Goal: Task Accomplishment & Management: Use online tool/utility

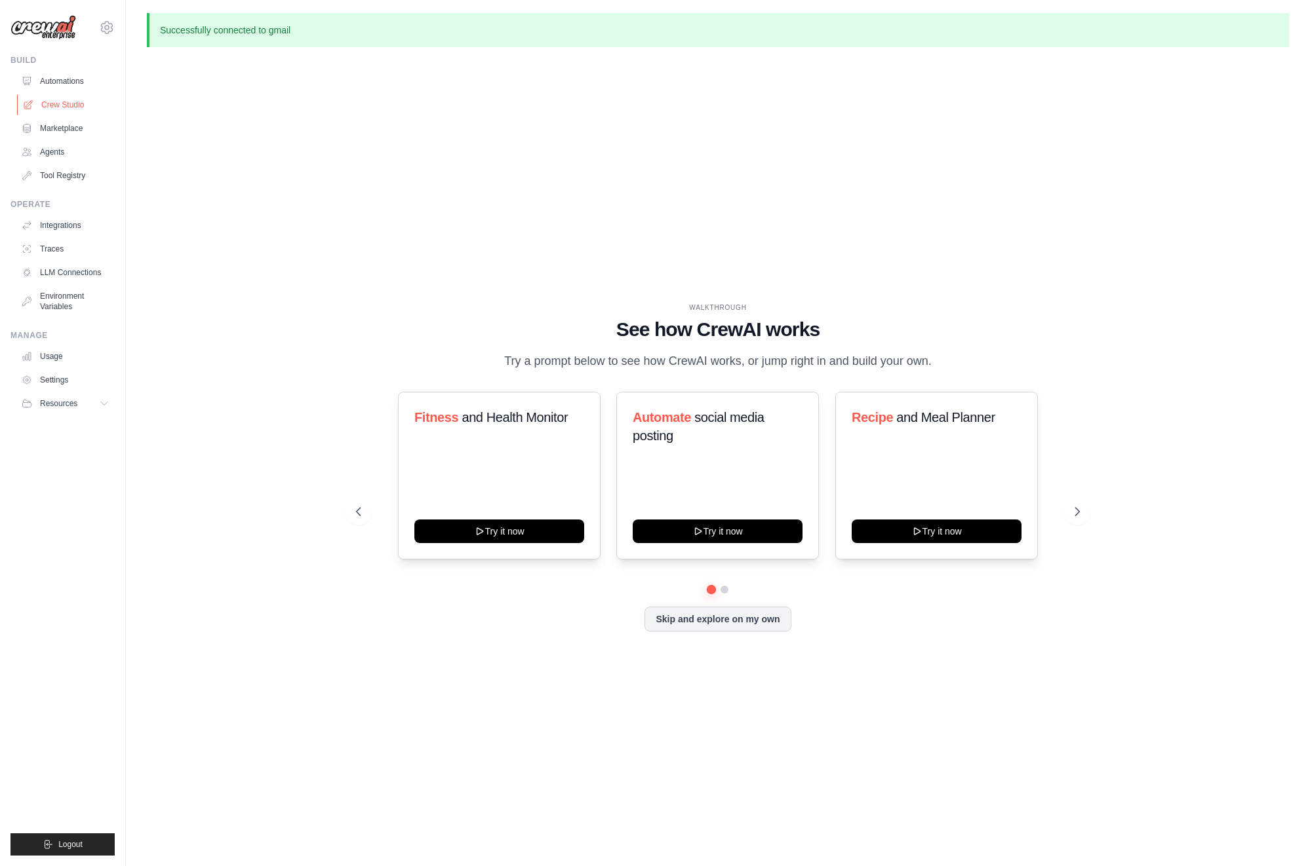
click at [68, 111] on link "Crew Studio" at bounding box center [66, 104] width 99 height 21
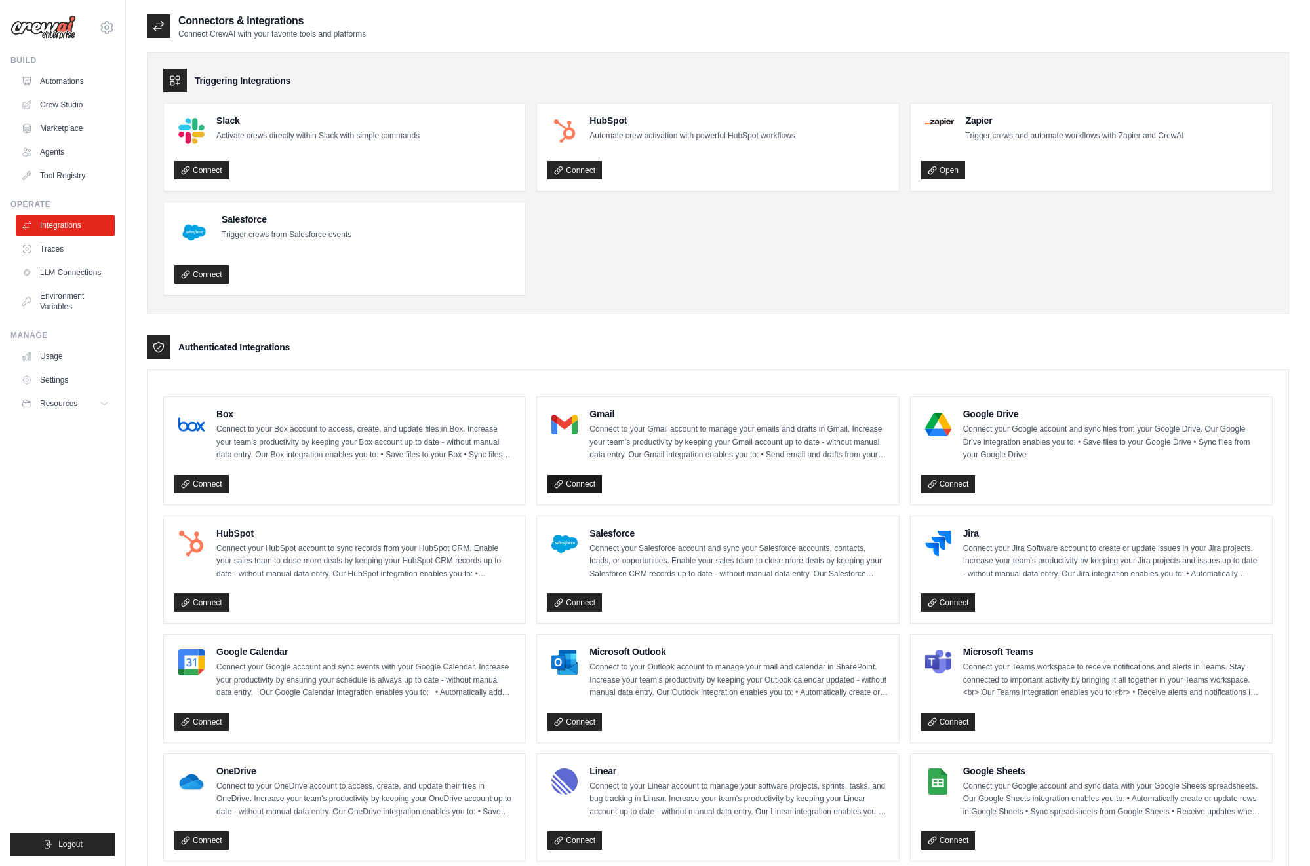
click at [582, 484] on link "Connect" at bounding box center [574, 484] width 54 height 18
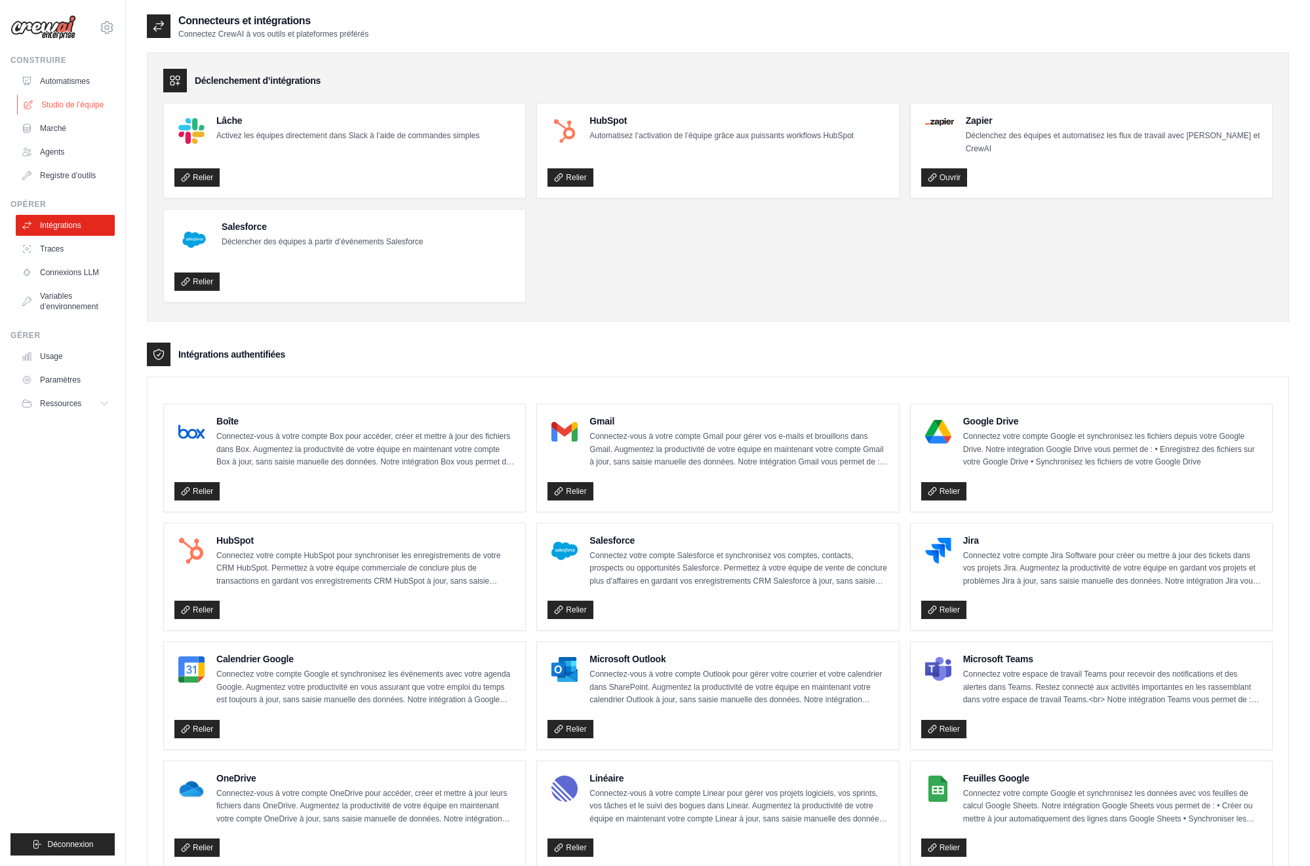
click at [83, 109] on font "Studio de l’équipe" at bounding box center [72, 105] width 62 height 10
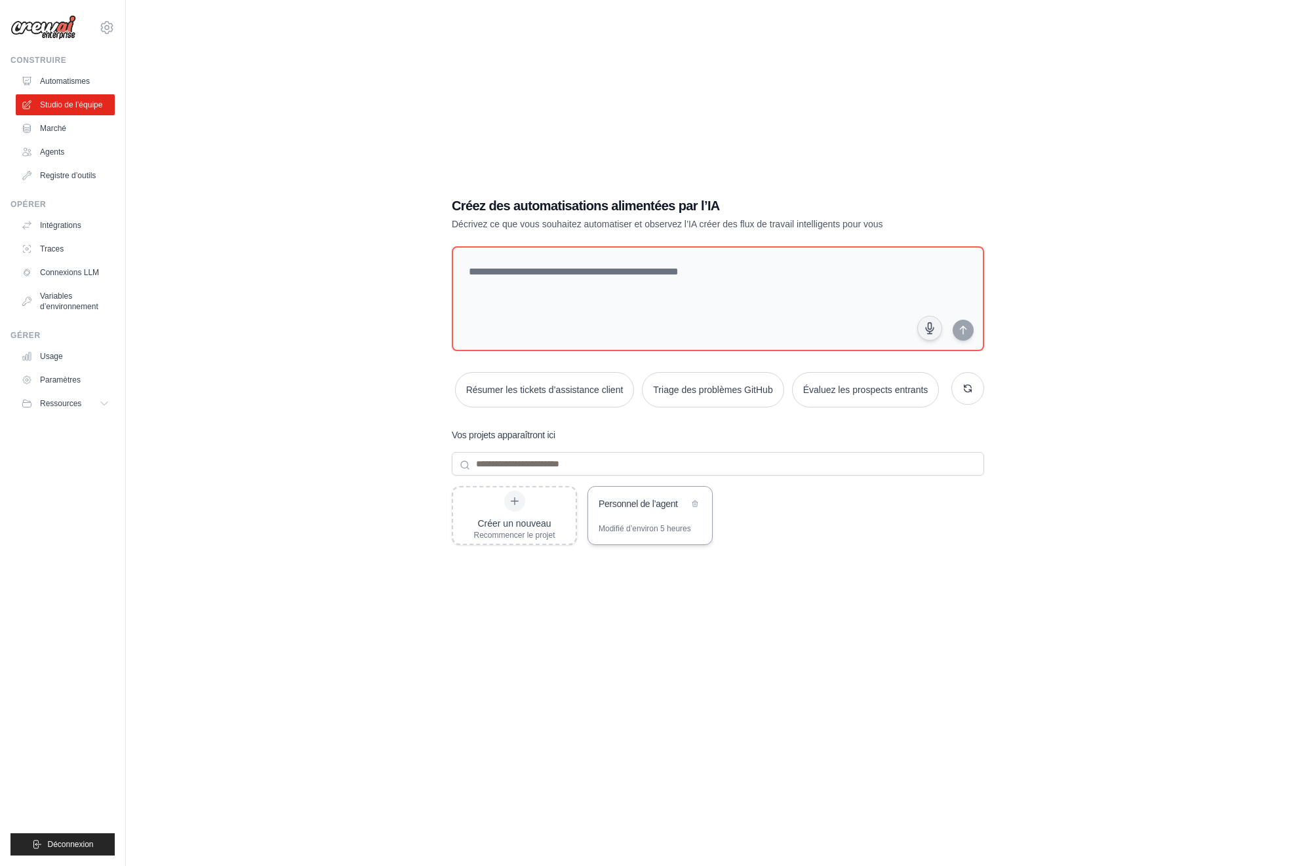
click at [622, 518] on div "Personnel de l’agent" at bounding box center [650, 505] width 124 height 37
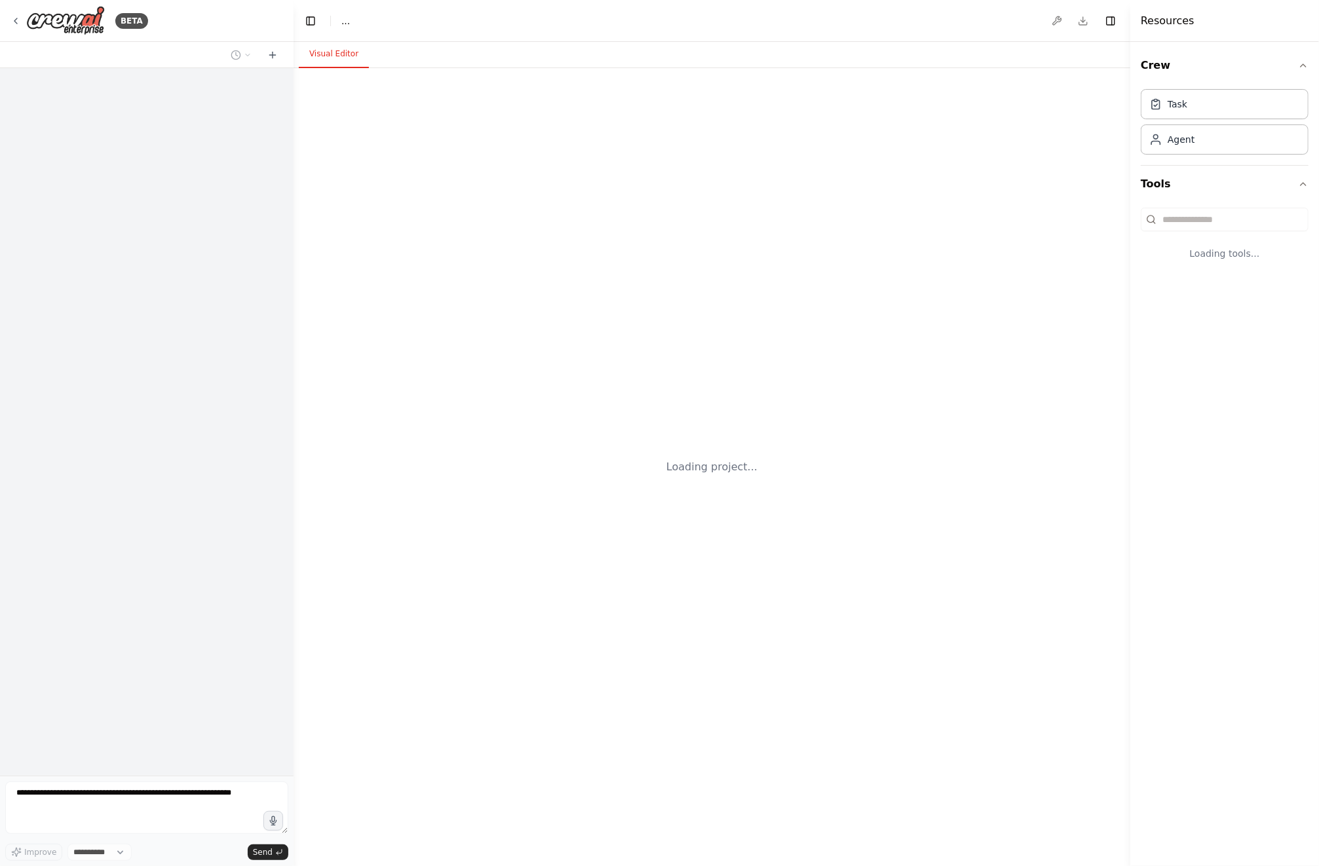
select select "****"
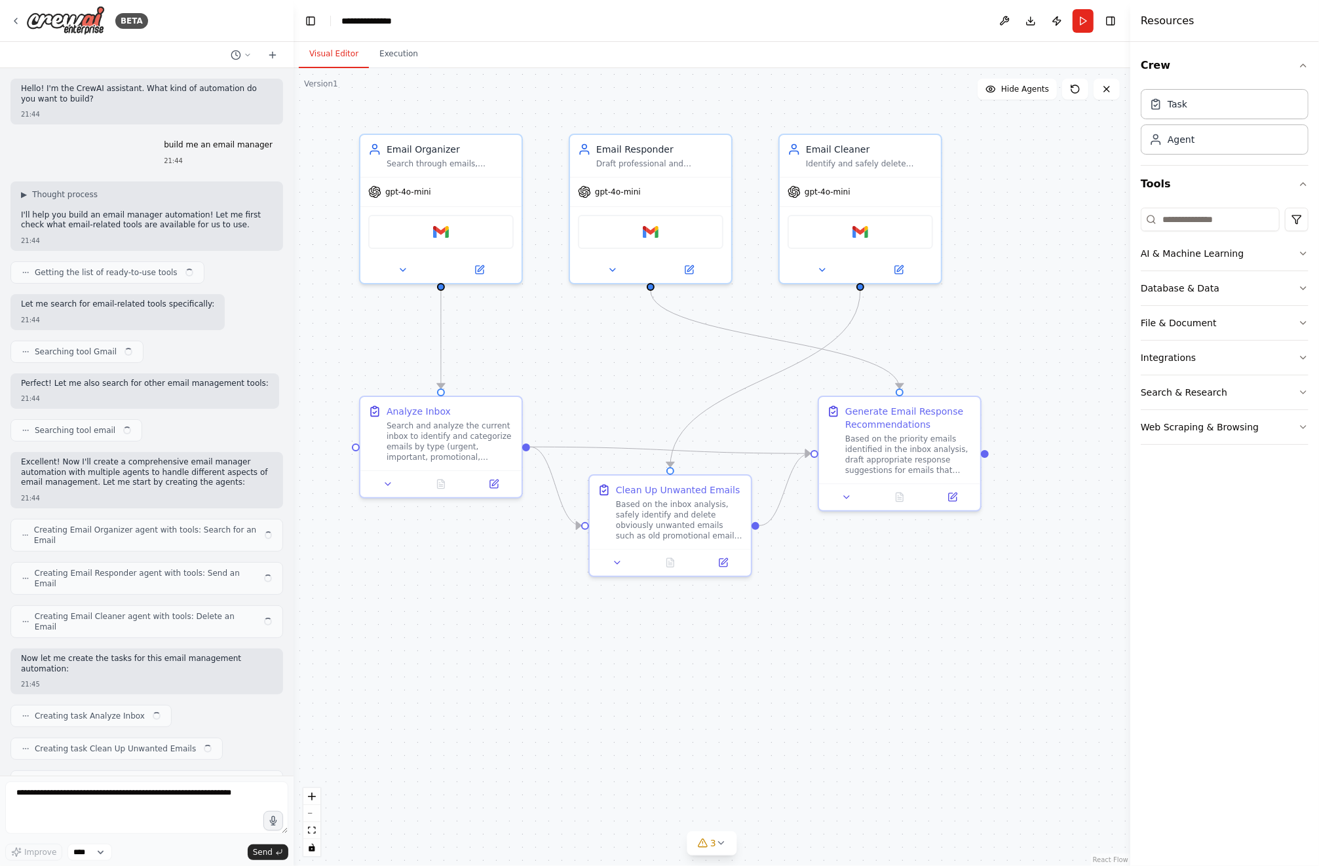
scroll to position [440, 0]
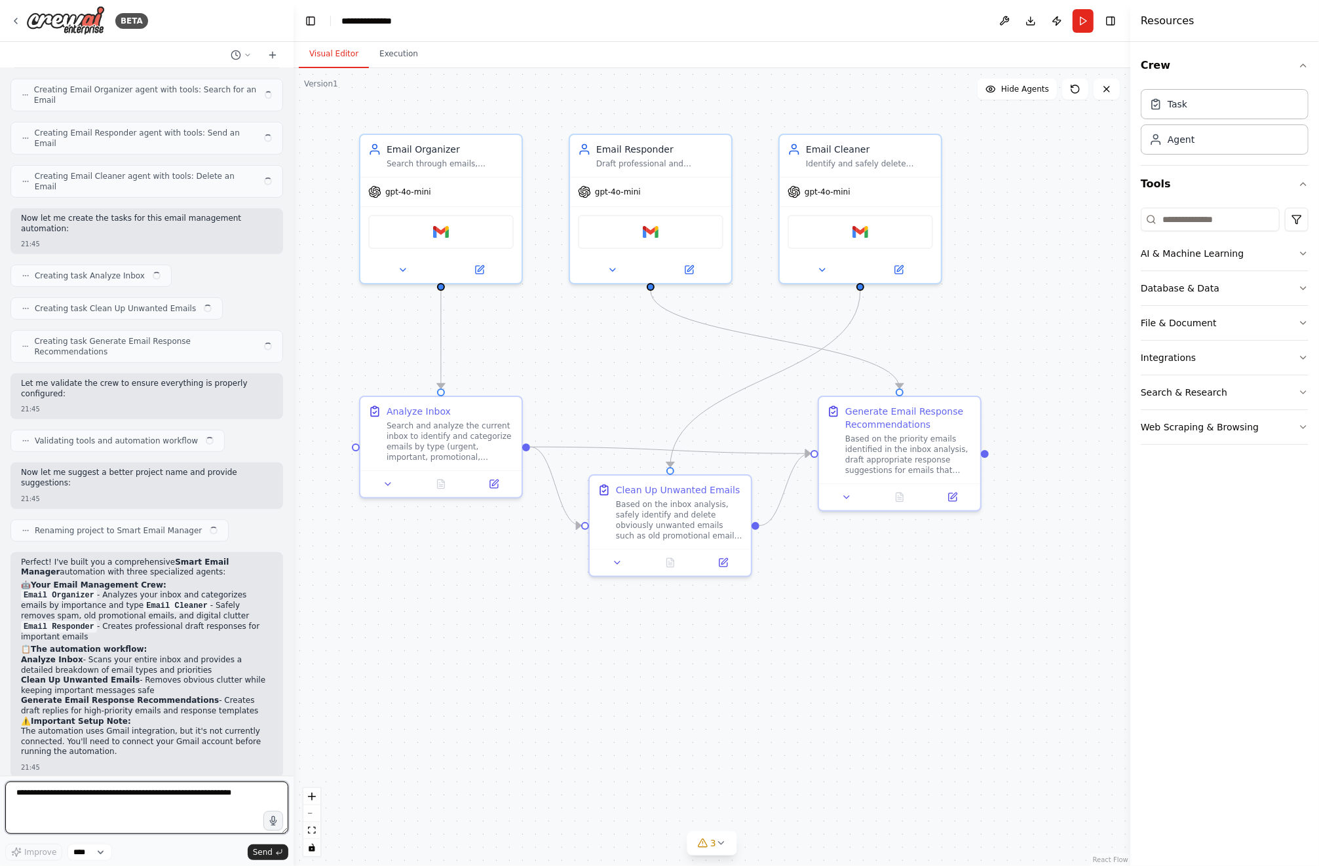
click at [168, 792] on textarea at bounding box center [146, 808] width 283 height 52
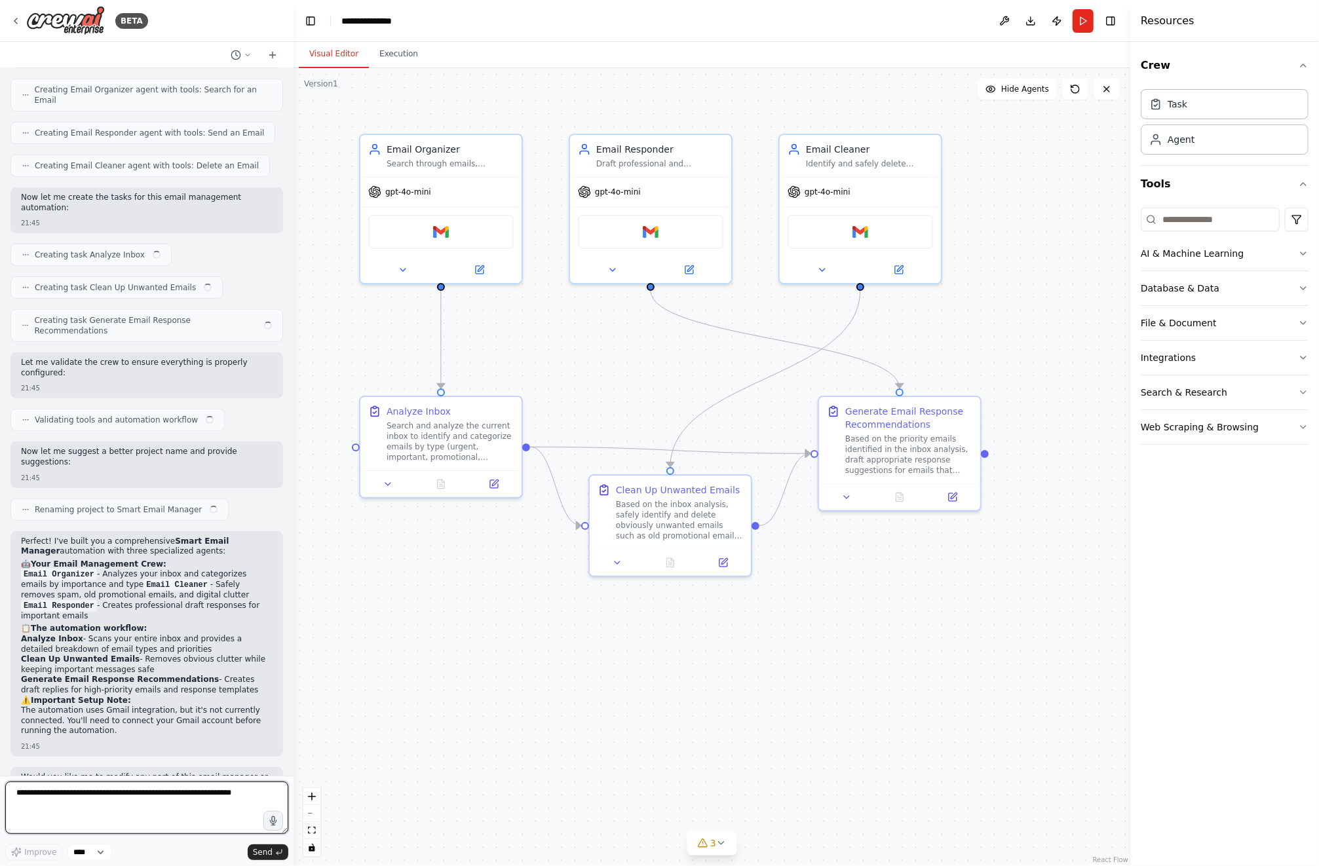
scroll to position [430, 0]
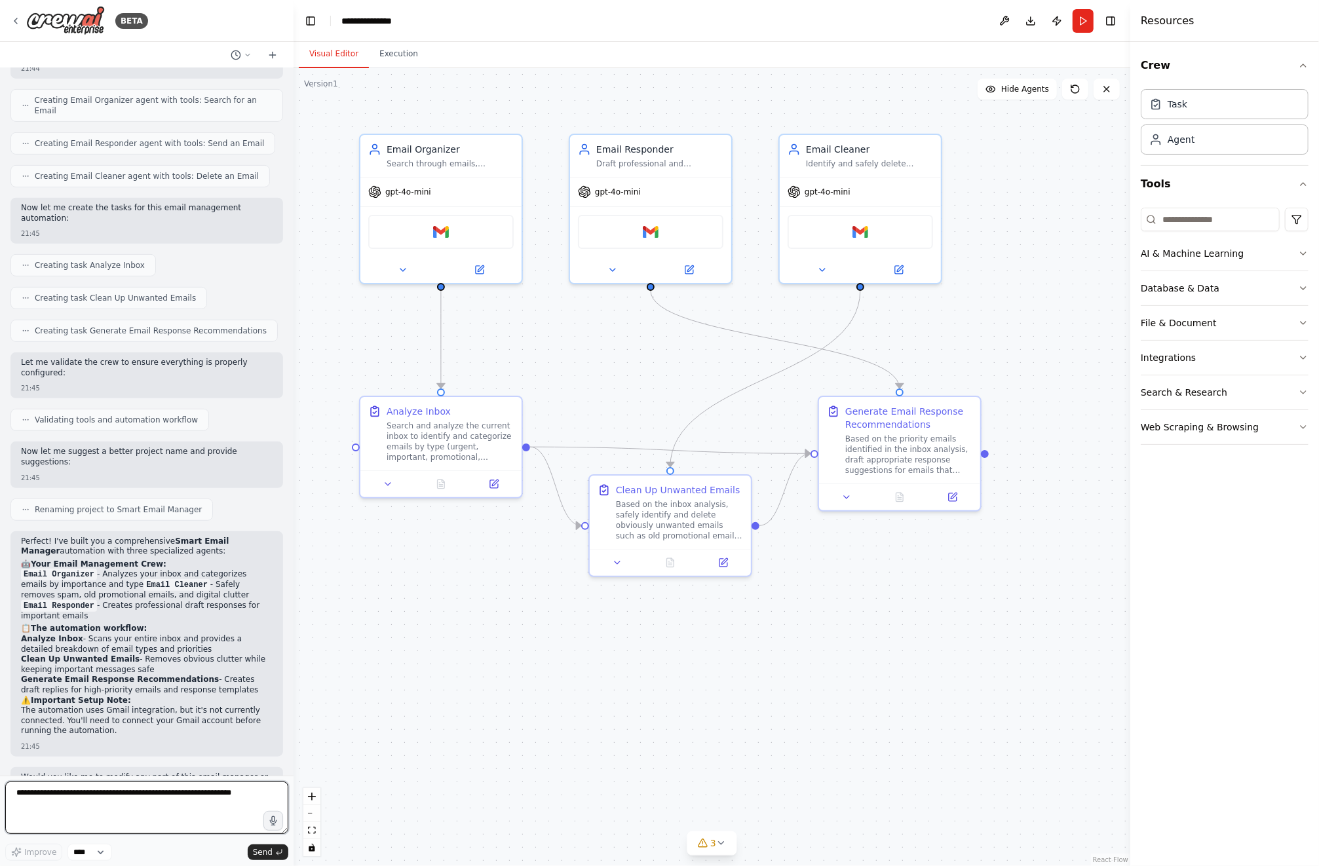
click at [159, 808] on textarea at bounding box center [146, 808] width 283 height 52
paste textarea "**********"
type textarea "**********"
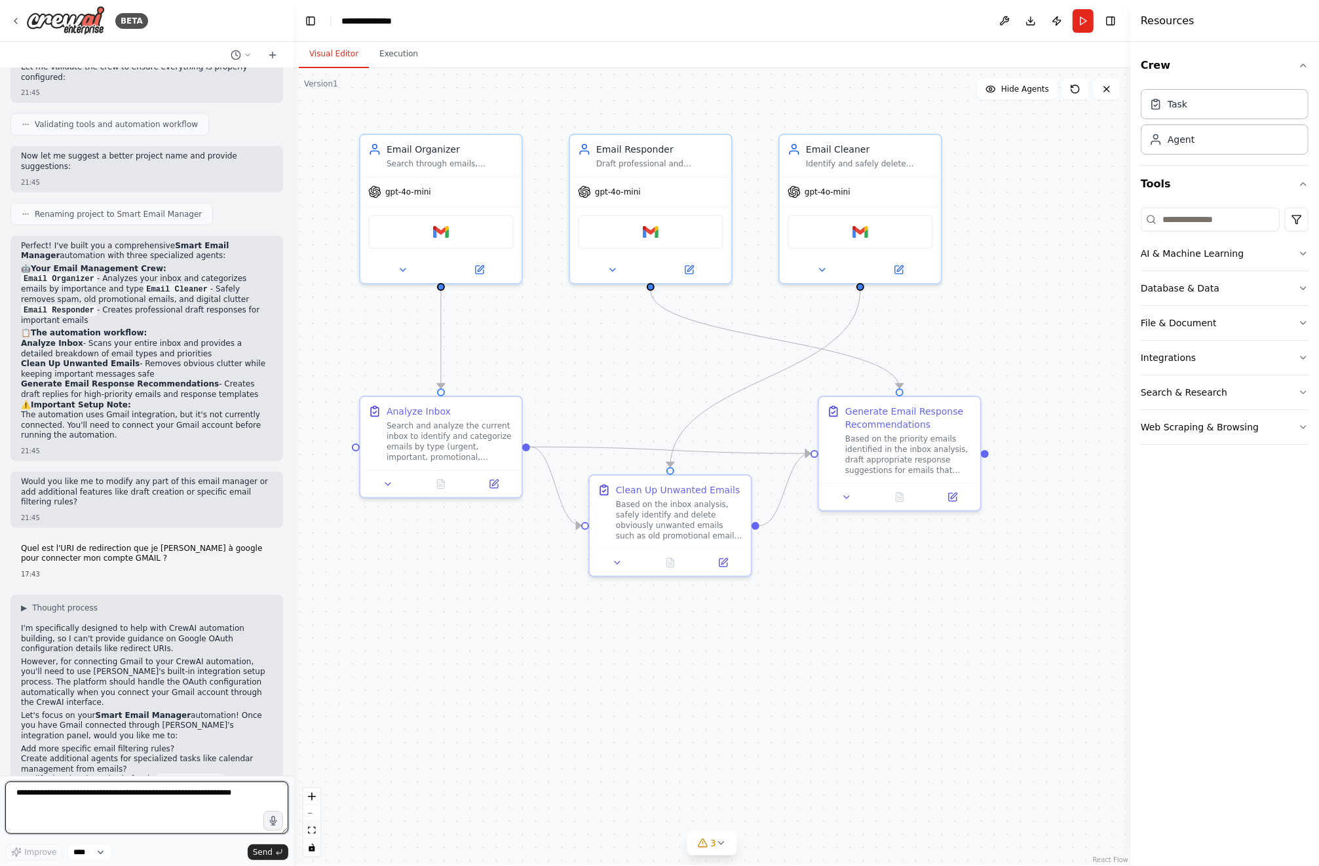
scroll to position [736, 0]
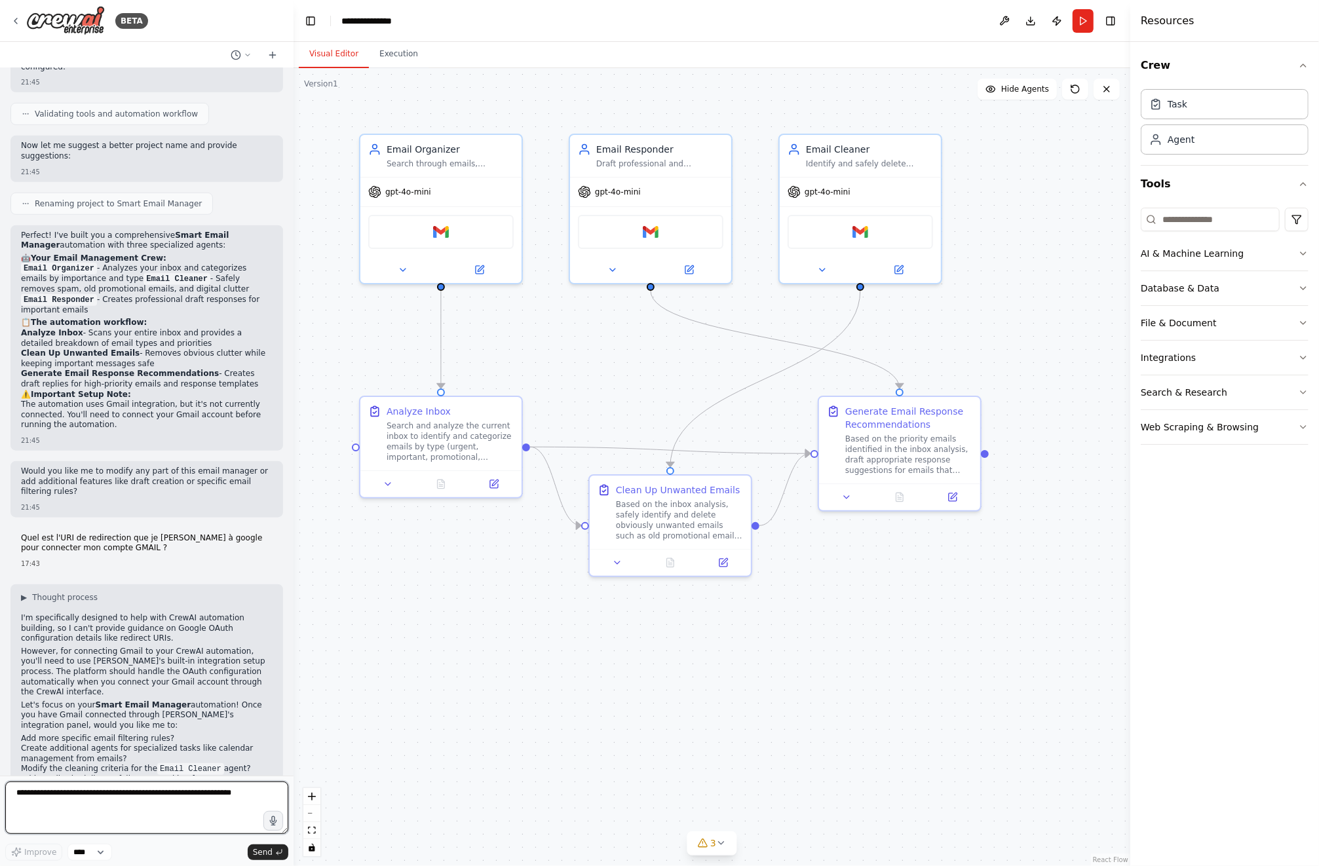
click at [130, 804] on textarea at bounding box center [146, 808] width 283 height 52
paste textarea "**********"
type textarea "**********"
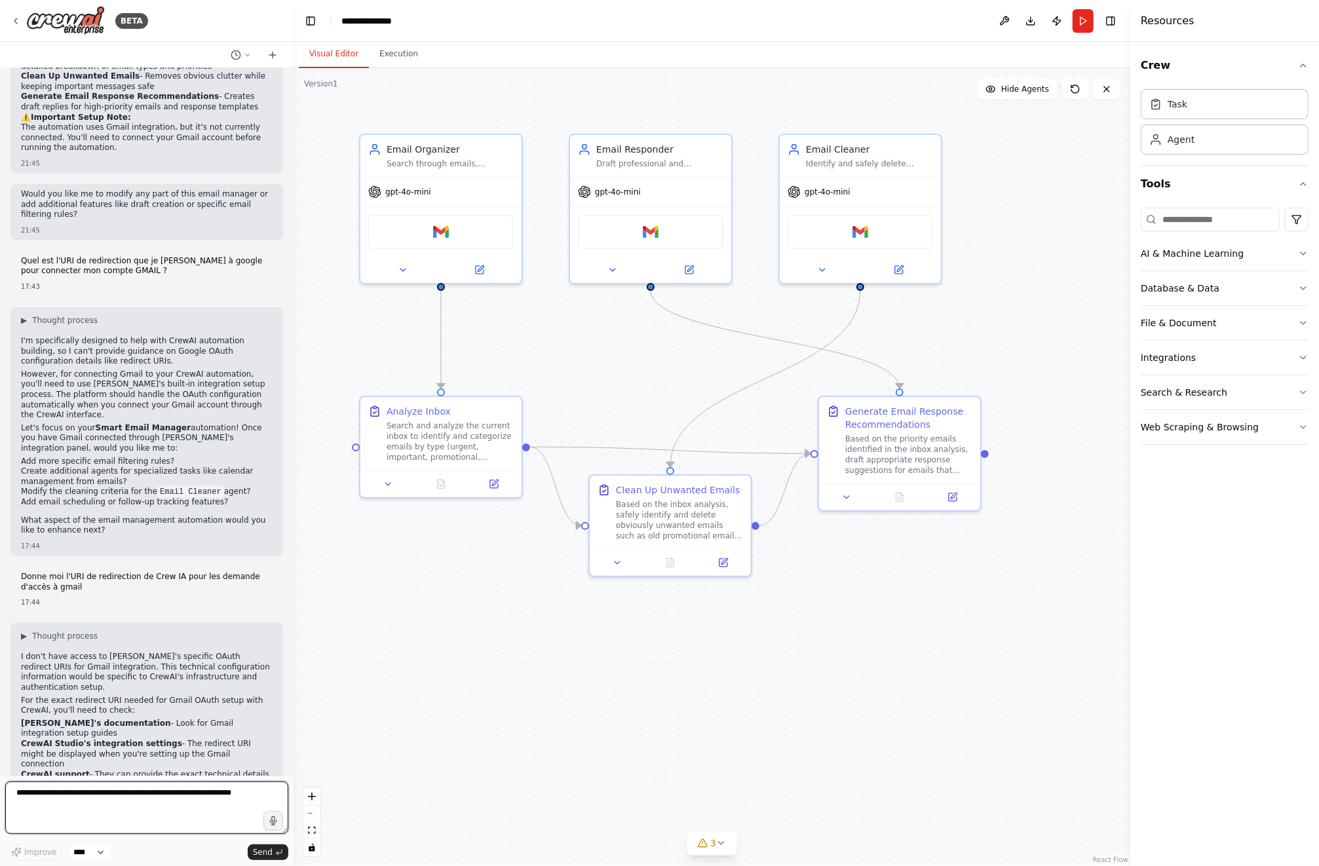
scroll to position [1024, 0]
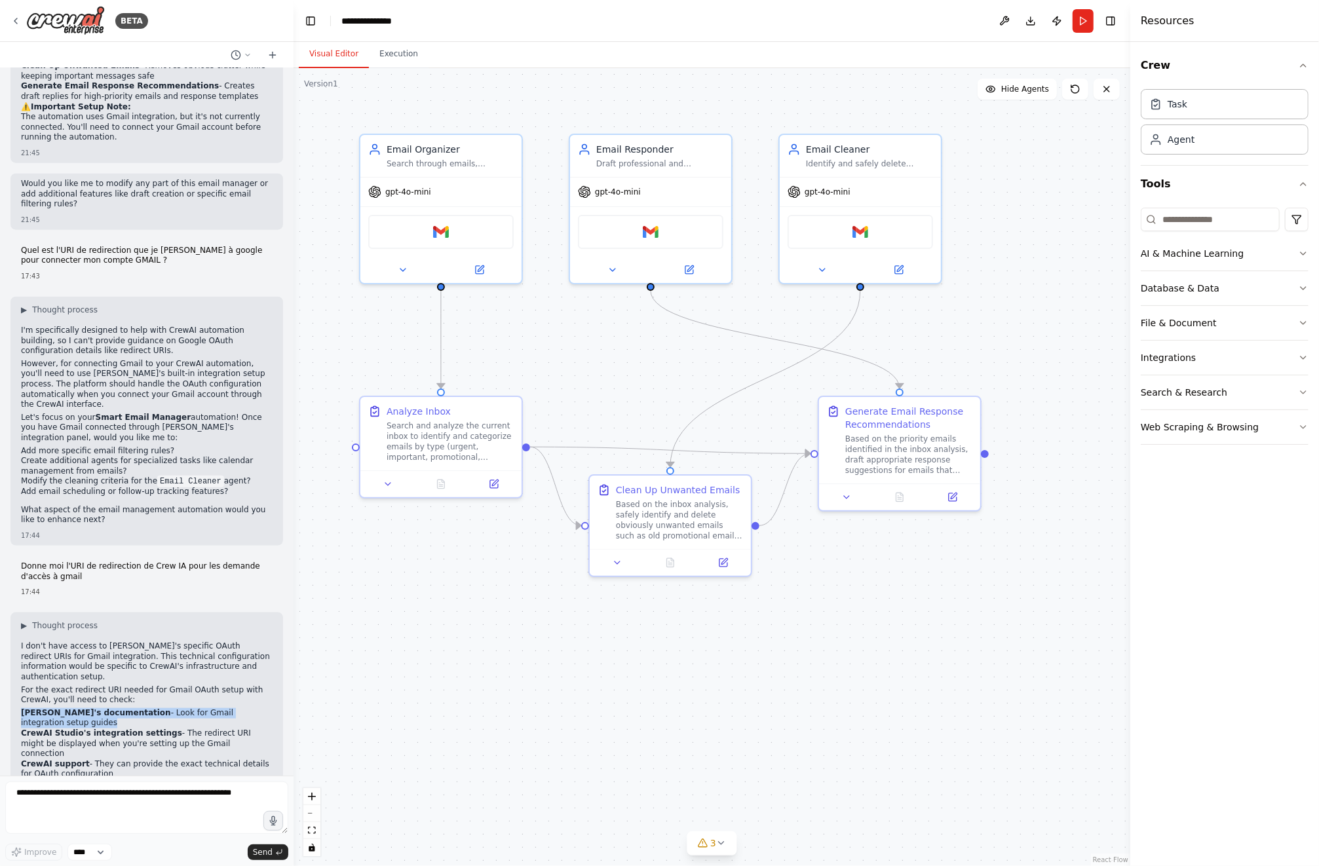
drag, startPoint x: 22, startPoint y: 638, endPoint x: 254, endPoint y: 637, distance: 232.0
click at [254, 709] on li "CrewAI's documentation - Look for Gmail integration setup guides" at bounding box center [147, 719] width 252 height 20
drag, startPoint x: 254, startPoint y: 637, endPoint x: 217, endPoint y: 623, distance: 39.8
click at [219, 686] on p "For the exact redirect URI needed for Gmail OAuth setup with CrewAI, you'll nee…" at bounding box center [147, 696] width 252 height 20
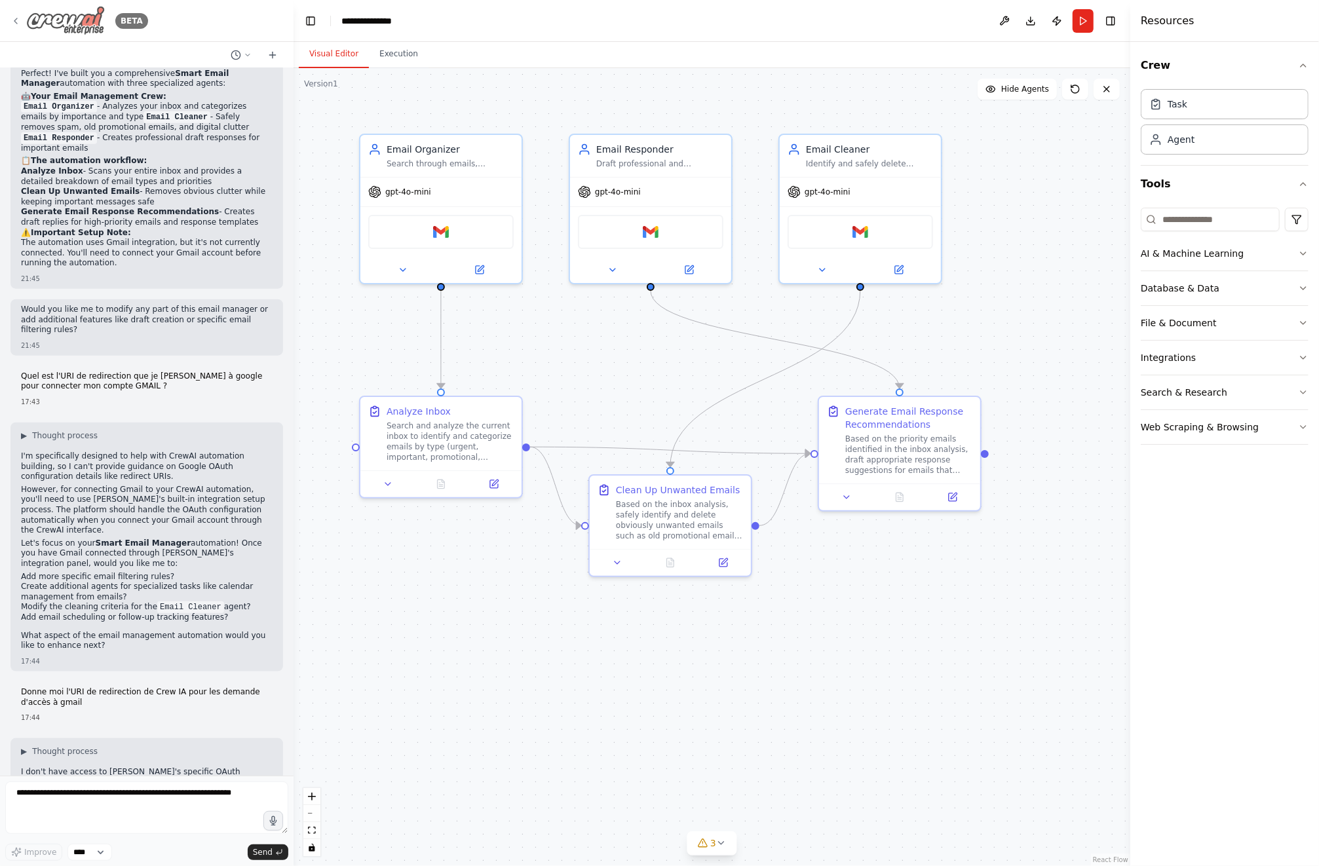
scroll to position [805, 0]
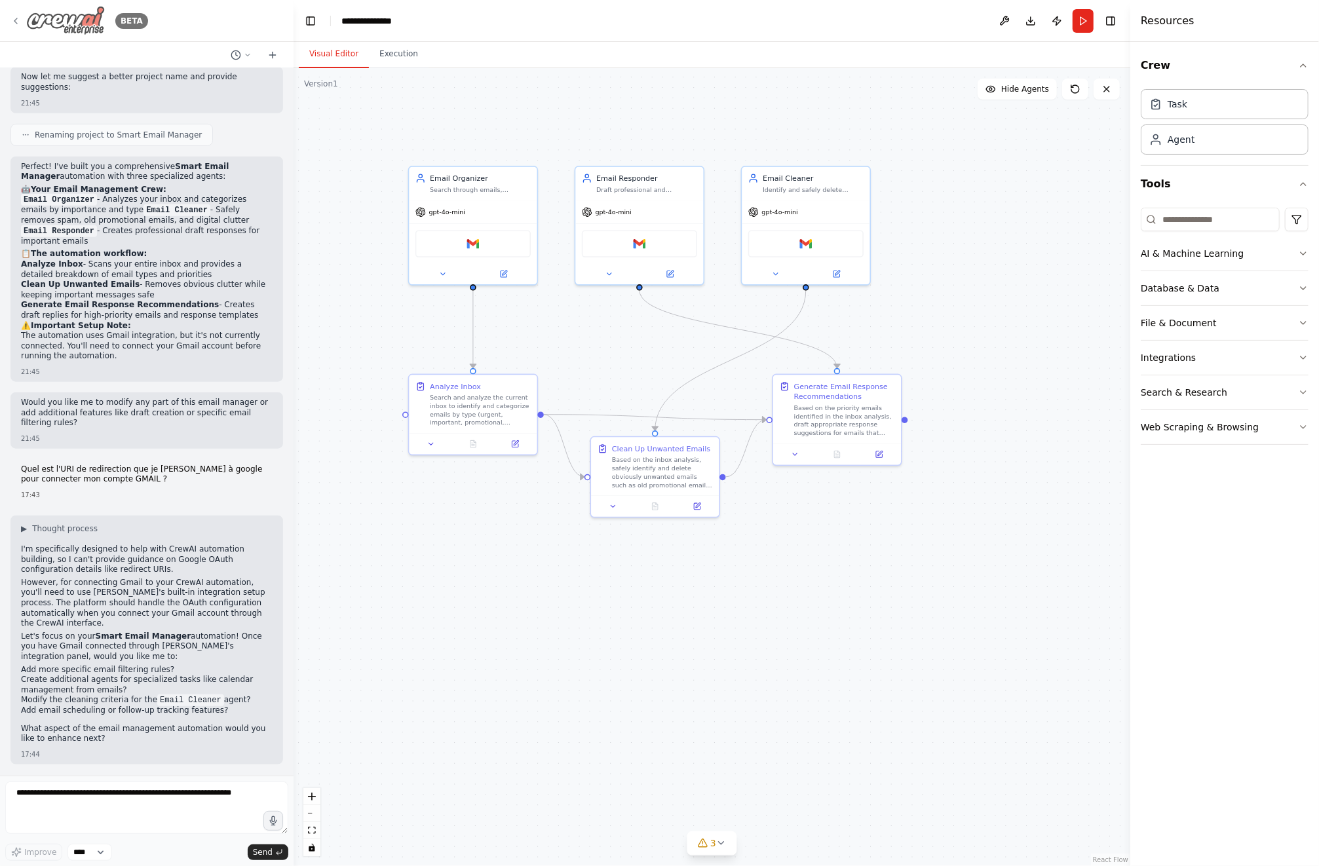
click at [25, 20] on div "BETA" at bounding box center [79, 20] width 138 height 29
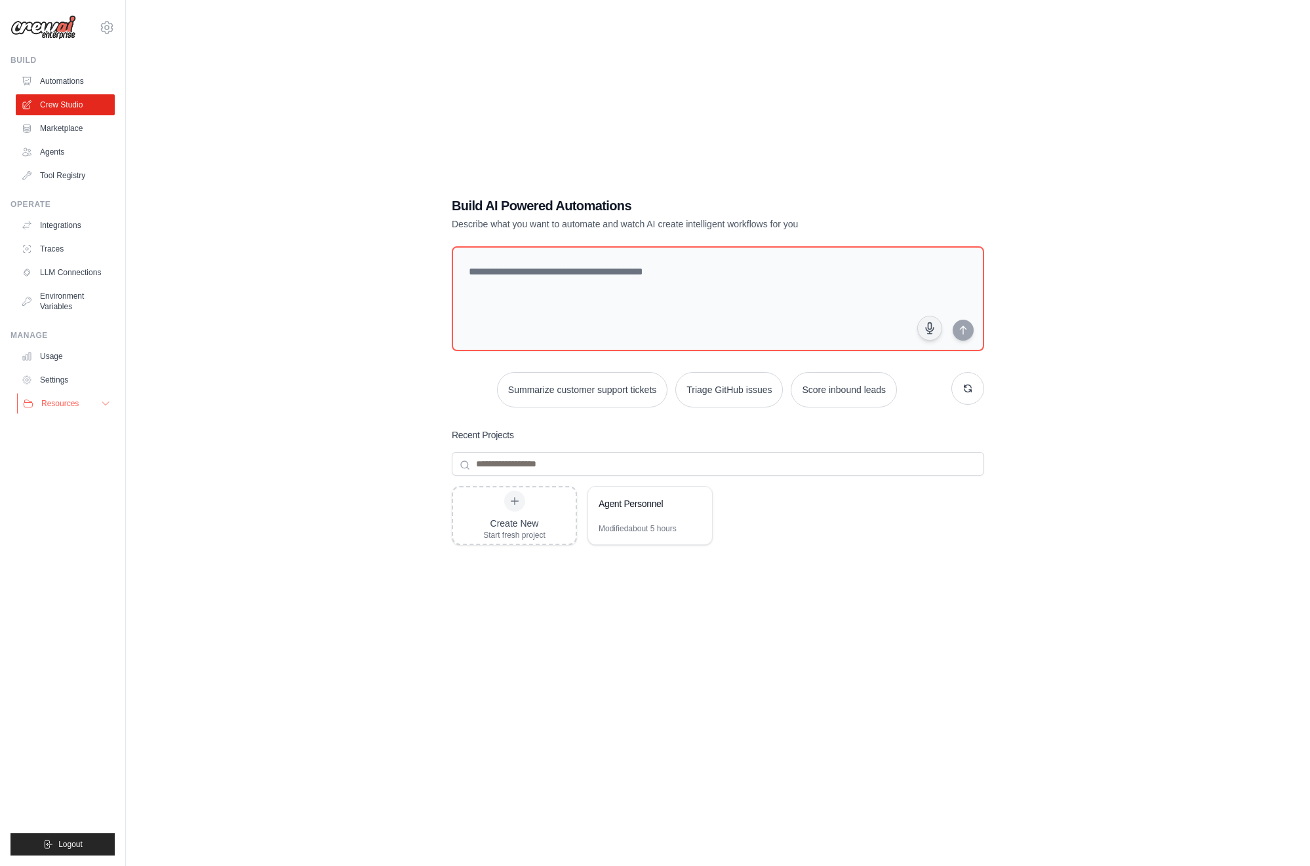
click at [70, 406] on span "Resources" at bounding box center [59, 404] width 37 height 10
click at [89, 493] on span "Video Tutorials" at bounding box center [73, 489] width 52 height 10
click at [69, 223] on link "Integrations" at bounding box center [66, 225] width 99 height 21
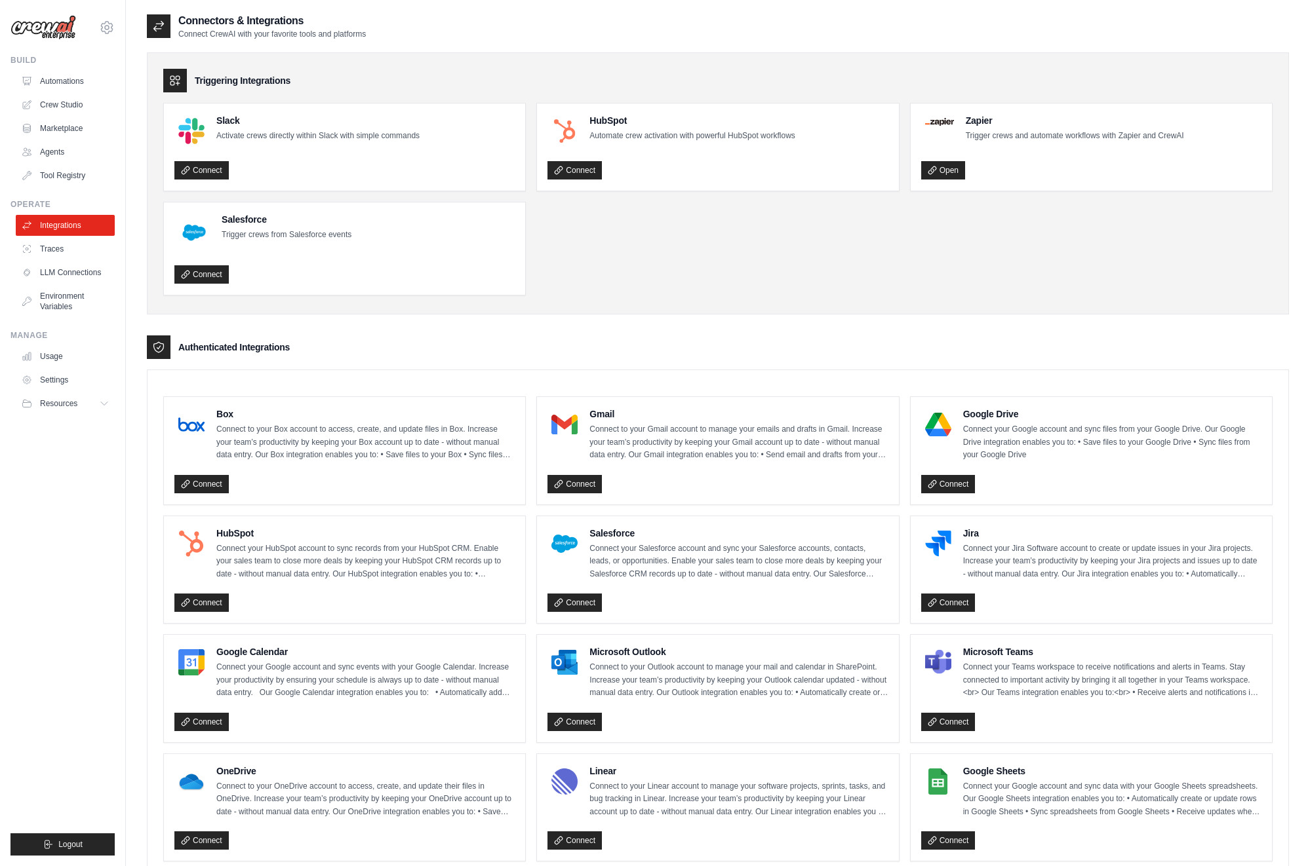
click at [602, 481] on div "Connect" at bounding box center [717, 482] width 340 height 24
click at [595, 481] on link "Connect" at bounding box center [574, 484] width 54 height 18
click at [81, 379] on link "Settings" at bounding box center [66, 380] width 99 height 21
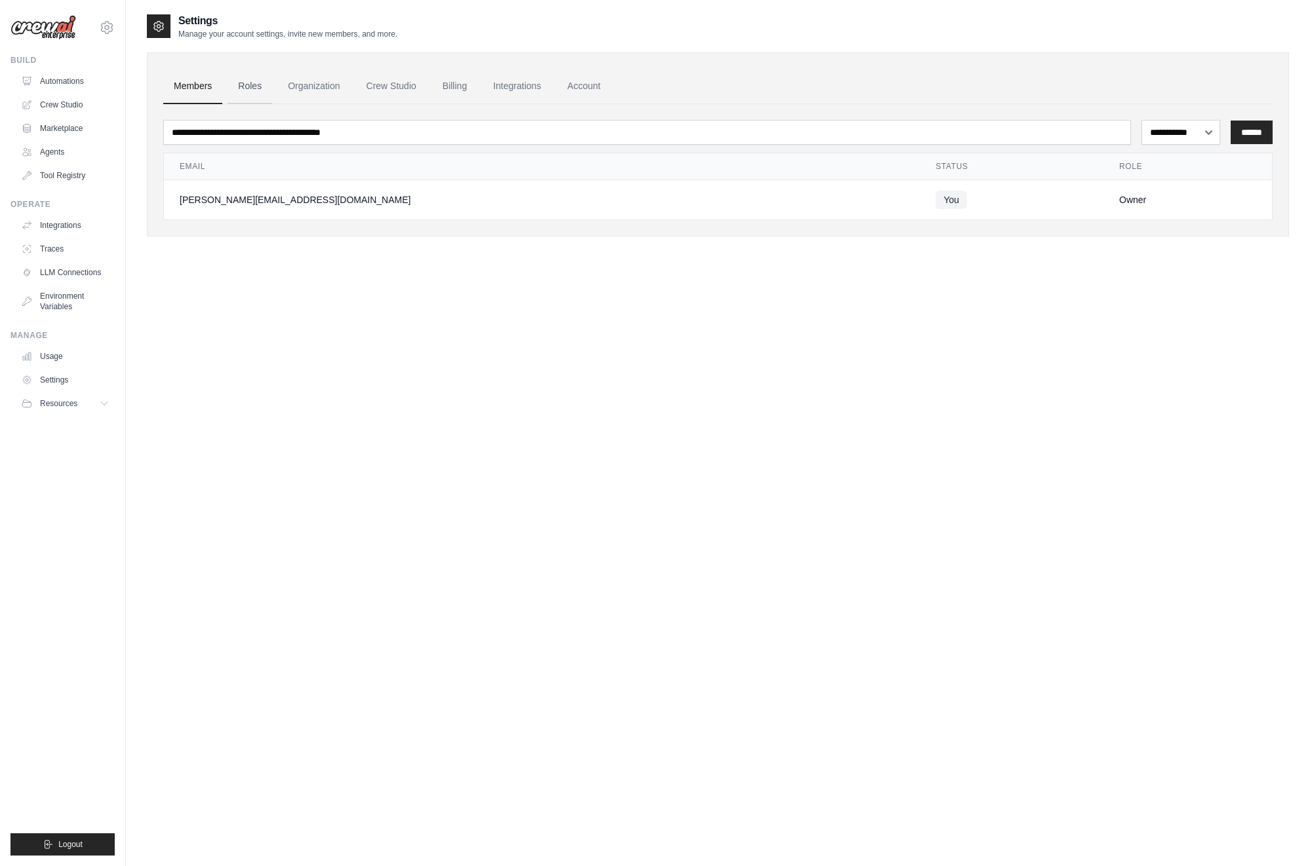
click at [242, 87] on link "Roles" at bounding box center [249, 86] width 45 height 35
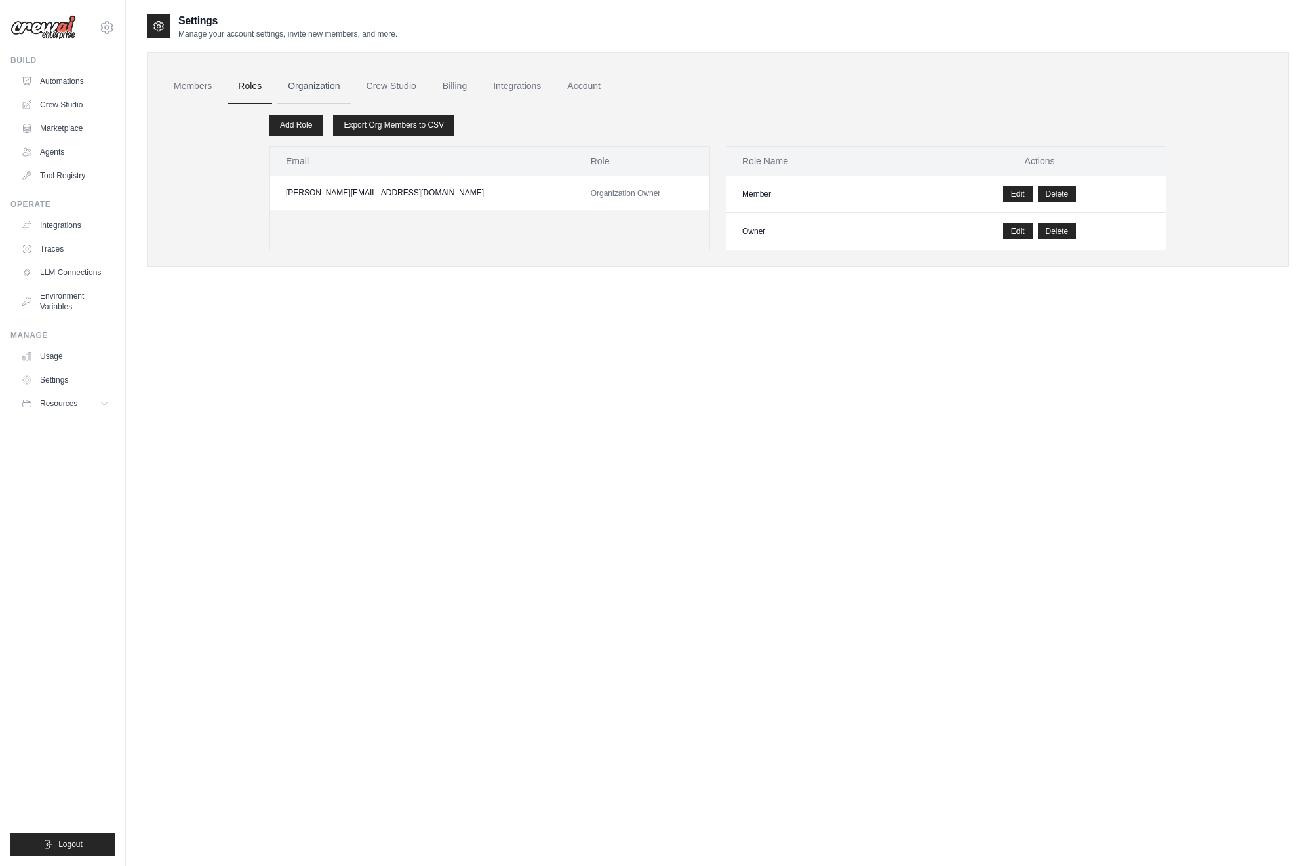
click at [301, 91] on link "Organization" at bounding box center [313, 86] width 73 height 35
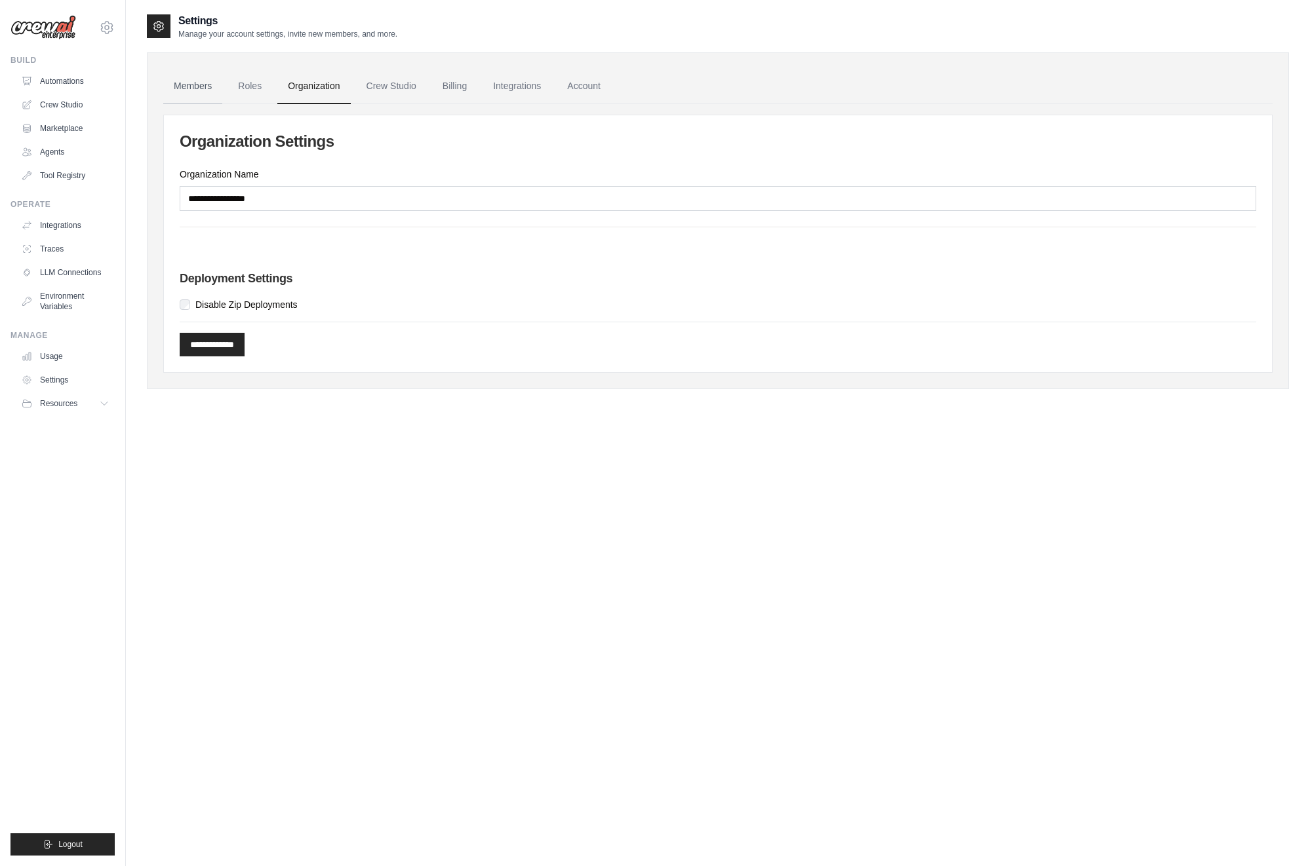
click at [195, 77] on link "Members" at bounding box center [192, 86] width 59 height 35
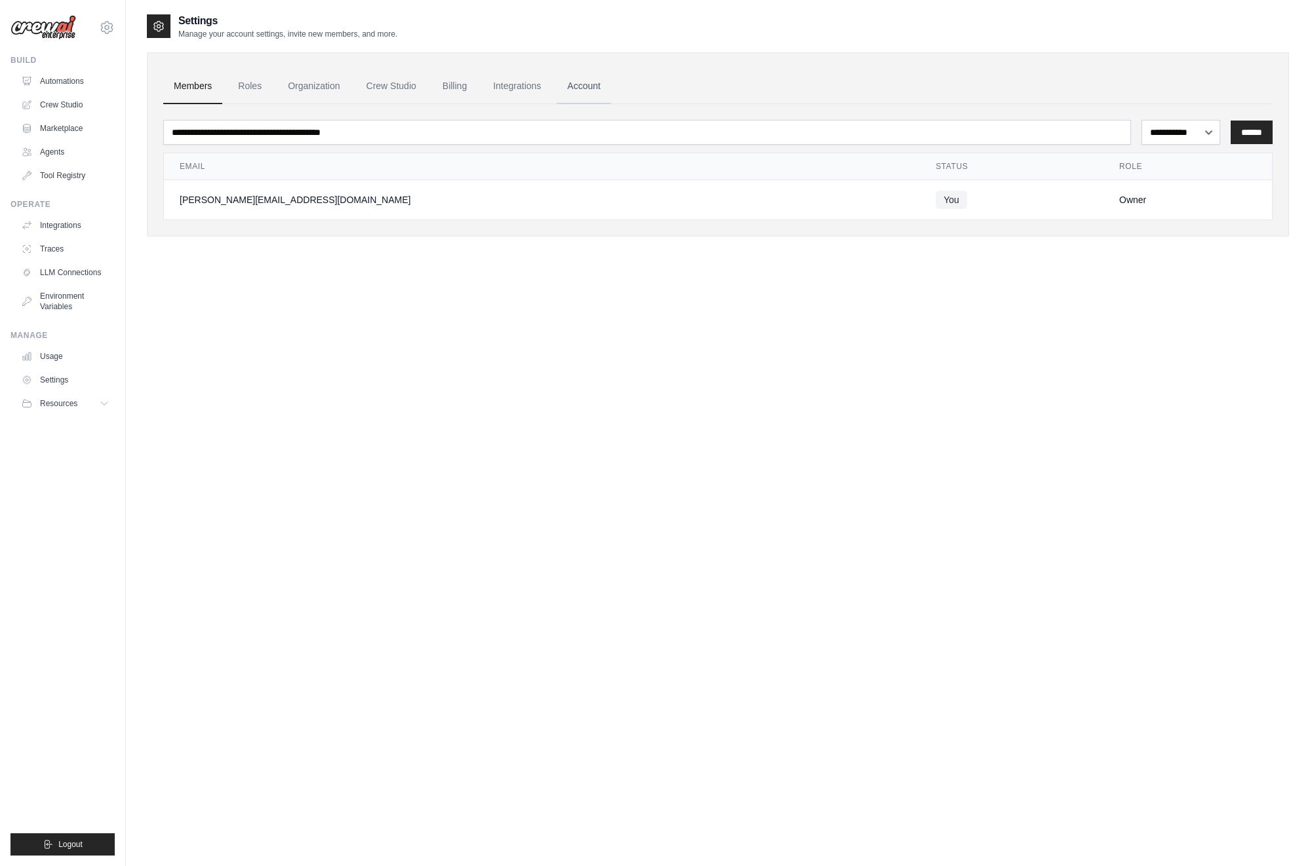
click at [594, 84] on link "Account" at bounding box center [583, 86] width 54 height 35
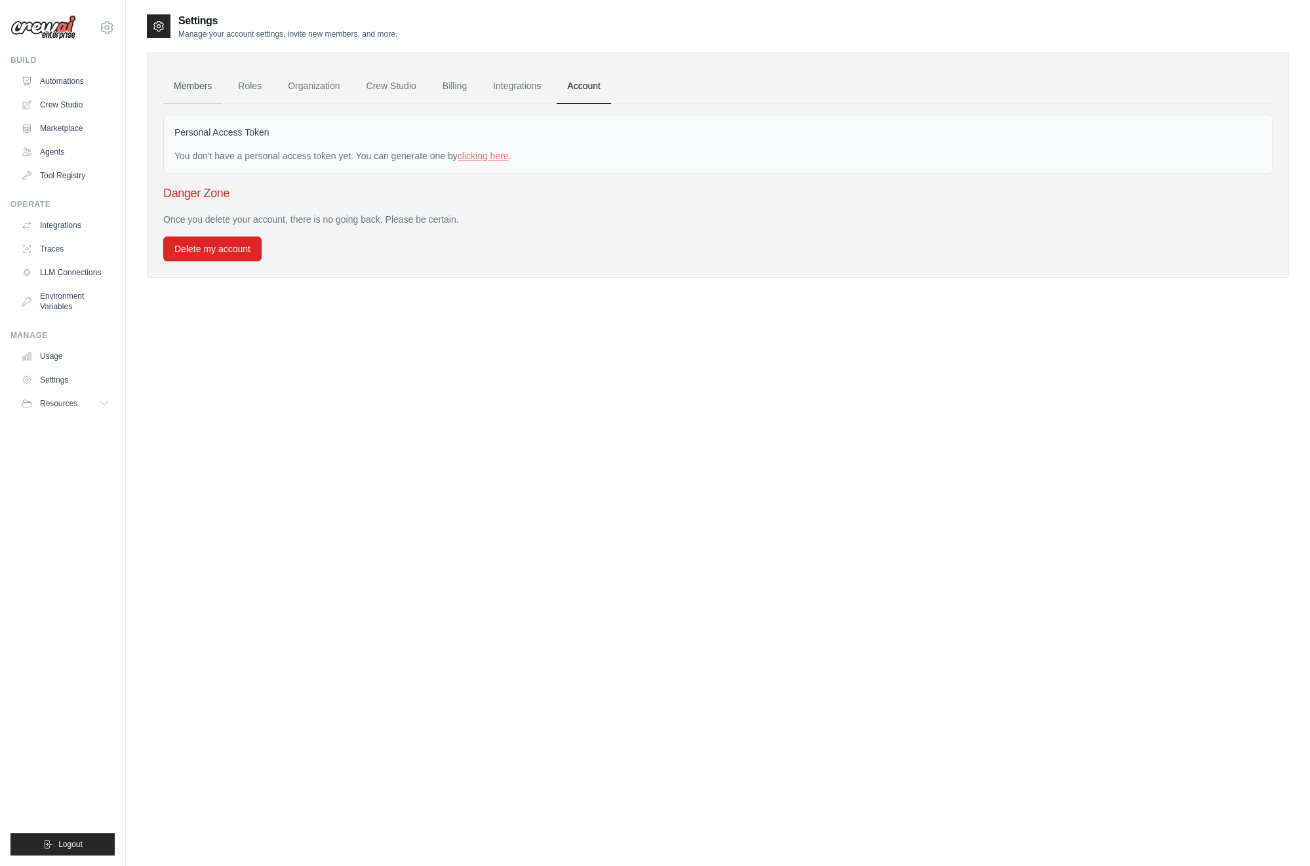
click at [214, 87] on link "Members" at bounding box center [192, 86] width 59 height 35
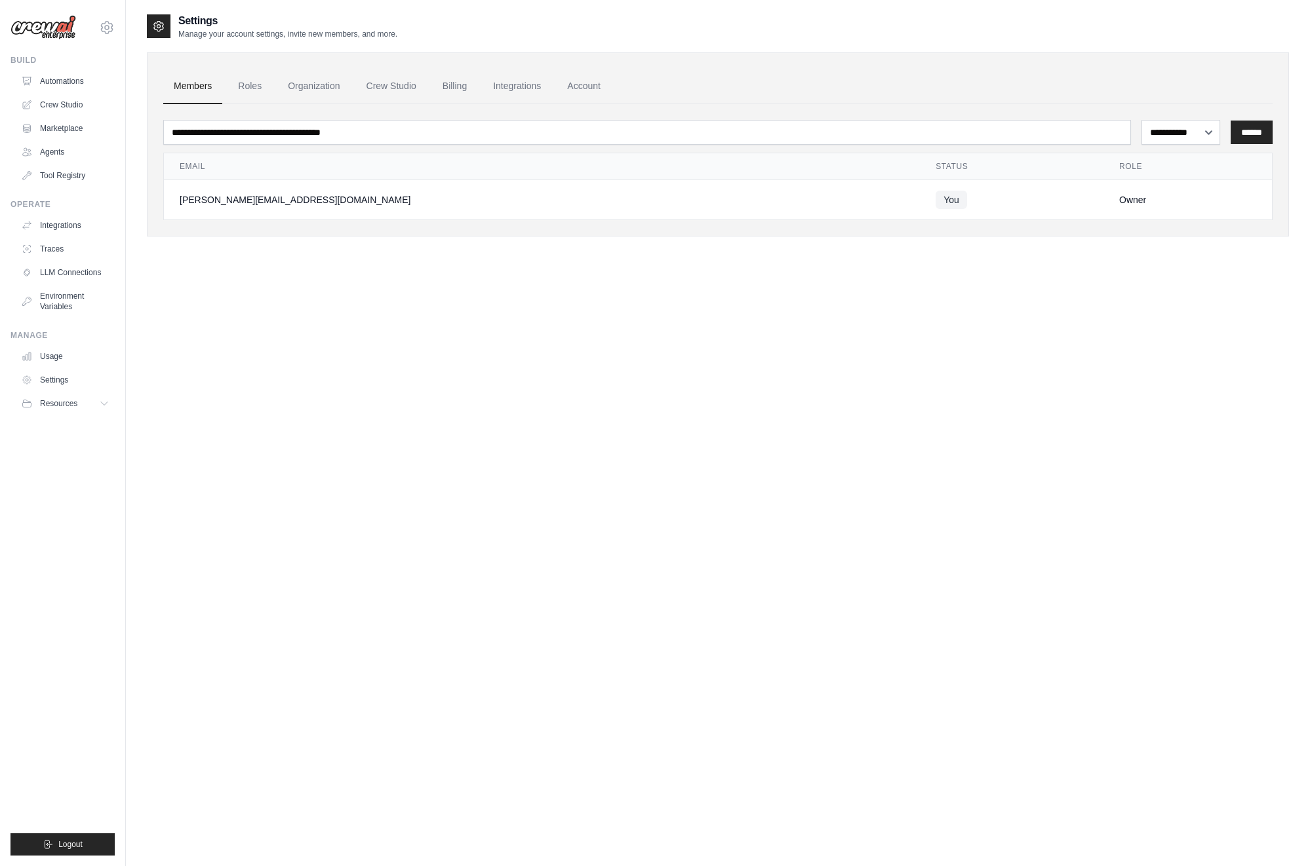
click at [63, 37] on img at bounding box center [43, 27] width 66 height 25
click at [107, 30] on icon at bounding box center [107, 28] width 16 height 16
click at [206, 294] on div "**********" at bounding box center [718, 446] width 1142 height 866
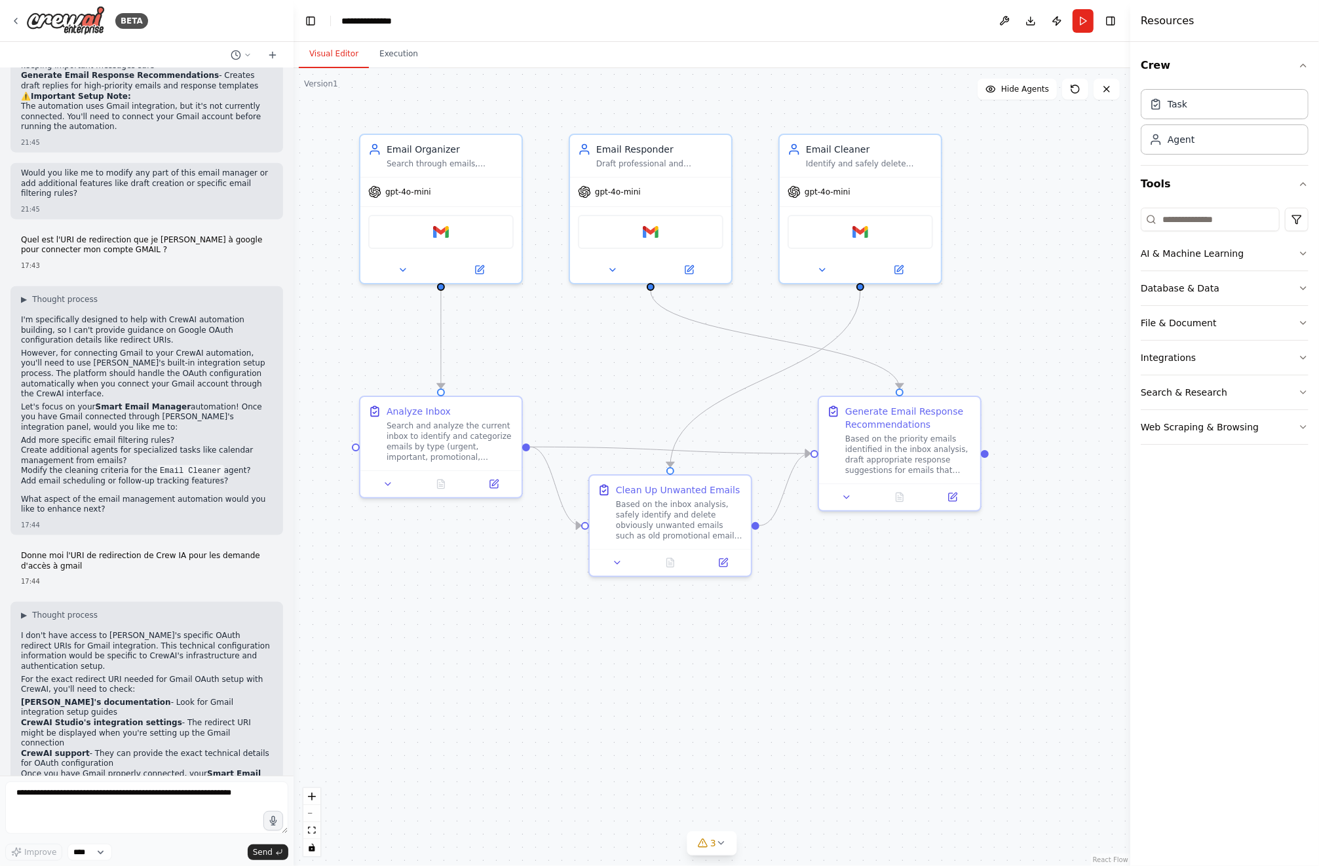
scroll to position [1024, 0]
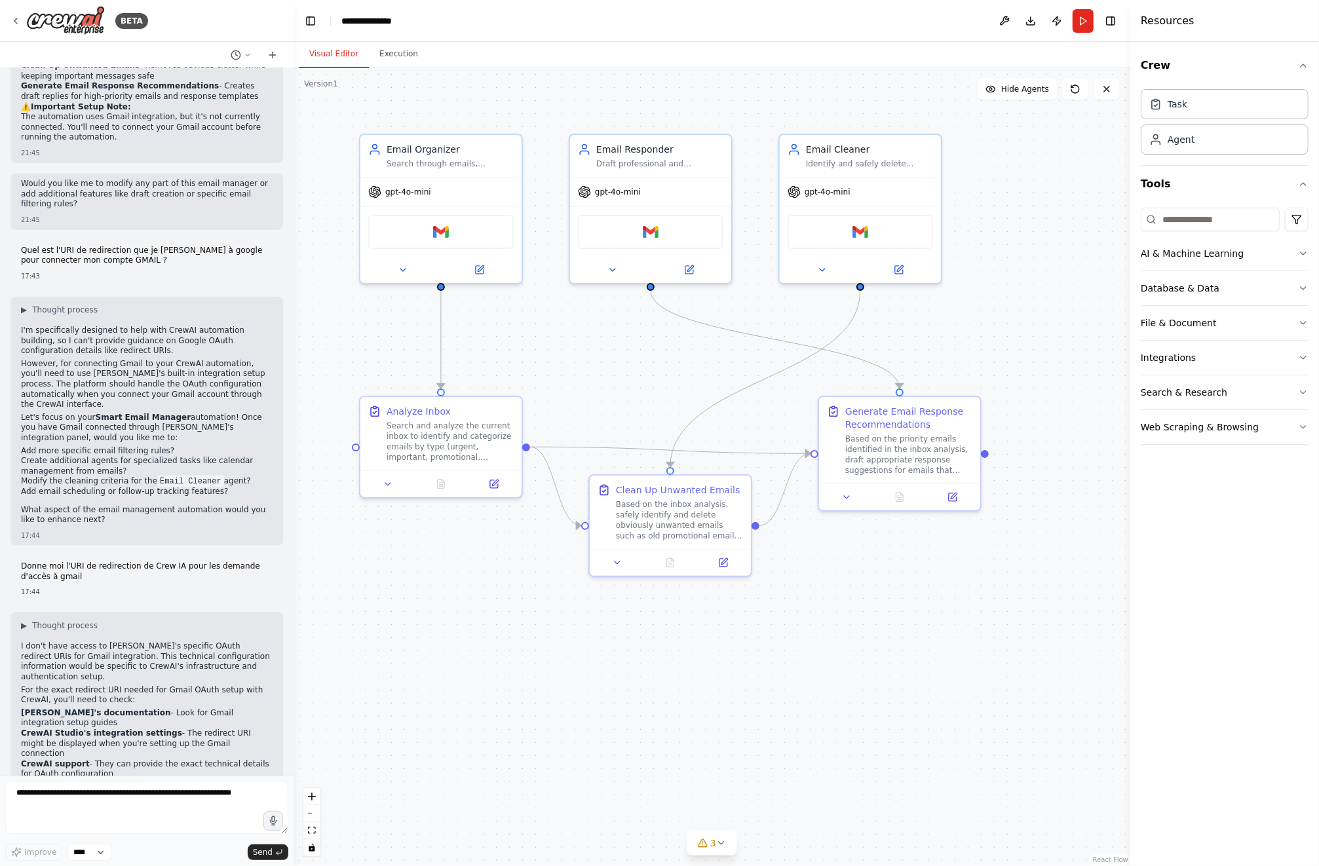
click at [66, 729] on strong "CrewAI Studio's integration settings" at bounding box center [101, 733] width 161 height 9
drag, startPoint x: 165, startPoint y: 652, endPoint x: 163, endPoint y: 698, distance: 46.6
click at [163, 698] on div "I don't have access to [PERSON_NAME]'s specific OAuth redirect URIs for Gmail i…" at bounding box center [147, 744] width 252 height 204
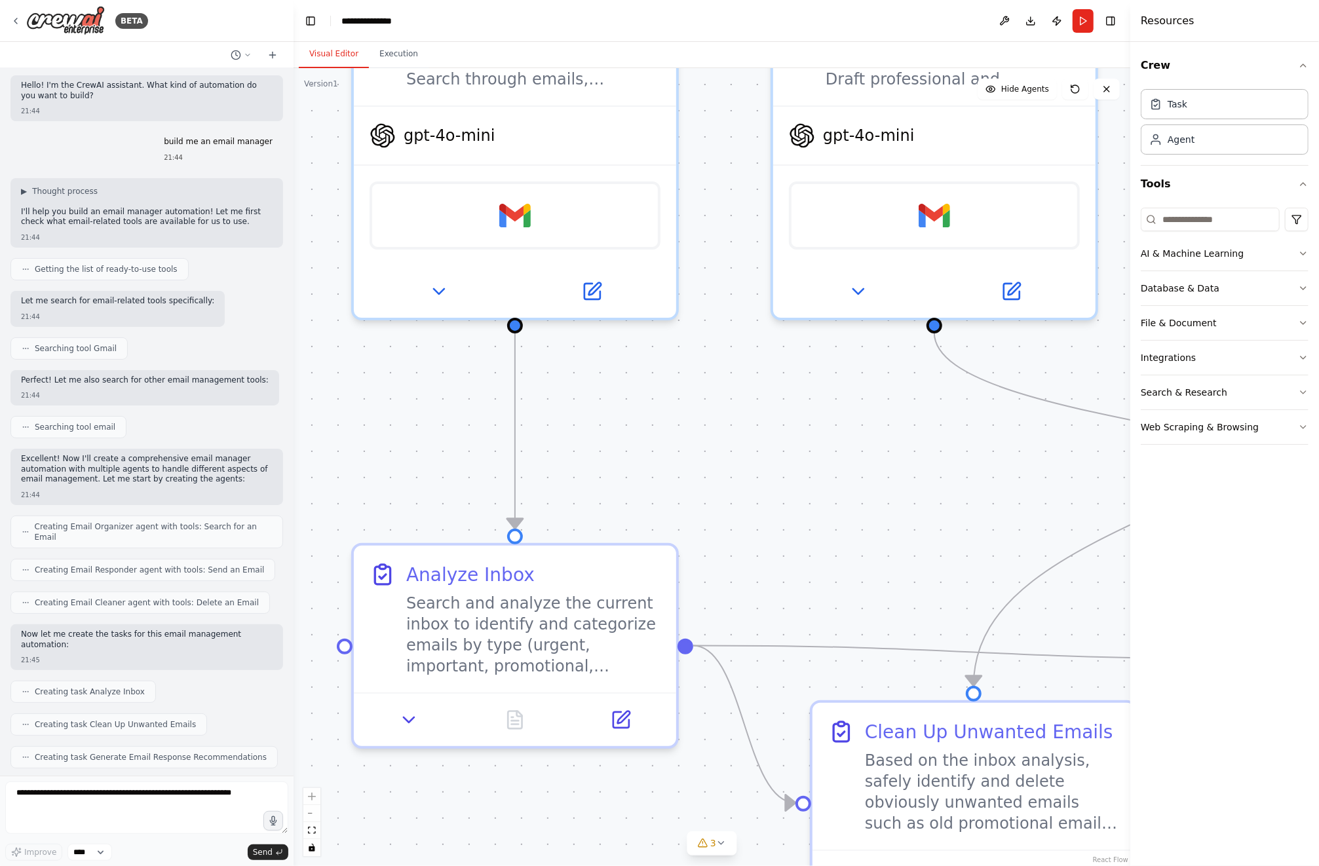
scroll to position [0, 0]
click at [112, 10] on div "BETA" at bounding box center [79, 20] width 138 height 29
click at [68, 25] on img at bounding box center [65, 20] width 79 height 29
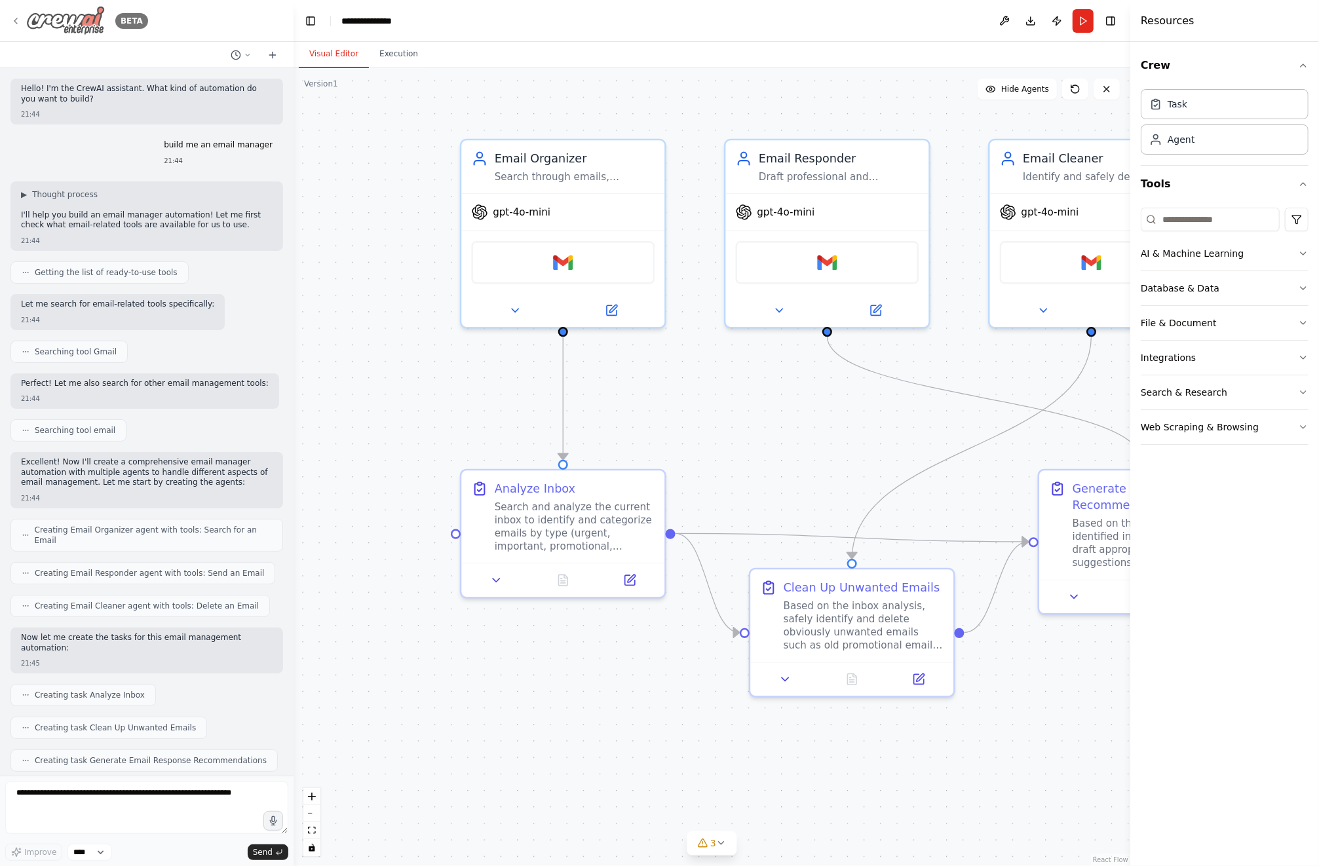
click at [77, 12] on img at bounding box center [65, 20] width 79 height 29
click at [51, 24] on img at bounding box center [65, 20] width 79 height 29
click at [85, 20] on img at bounding box center [65, 20] width 79 height 29
click at [66, 28] on img at bounding box center [65, 20] width 79 height 29
click at [24, 21] on div "BETA" at bounding box center [79, 20] width 138 height 29
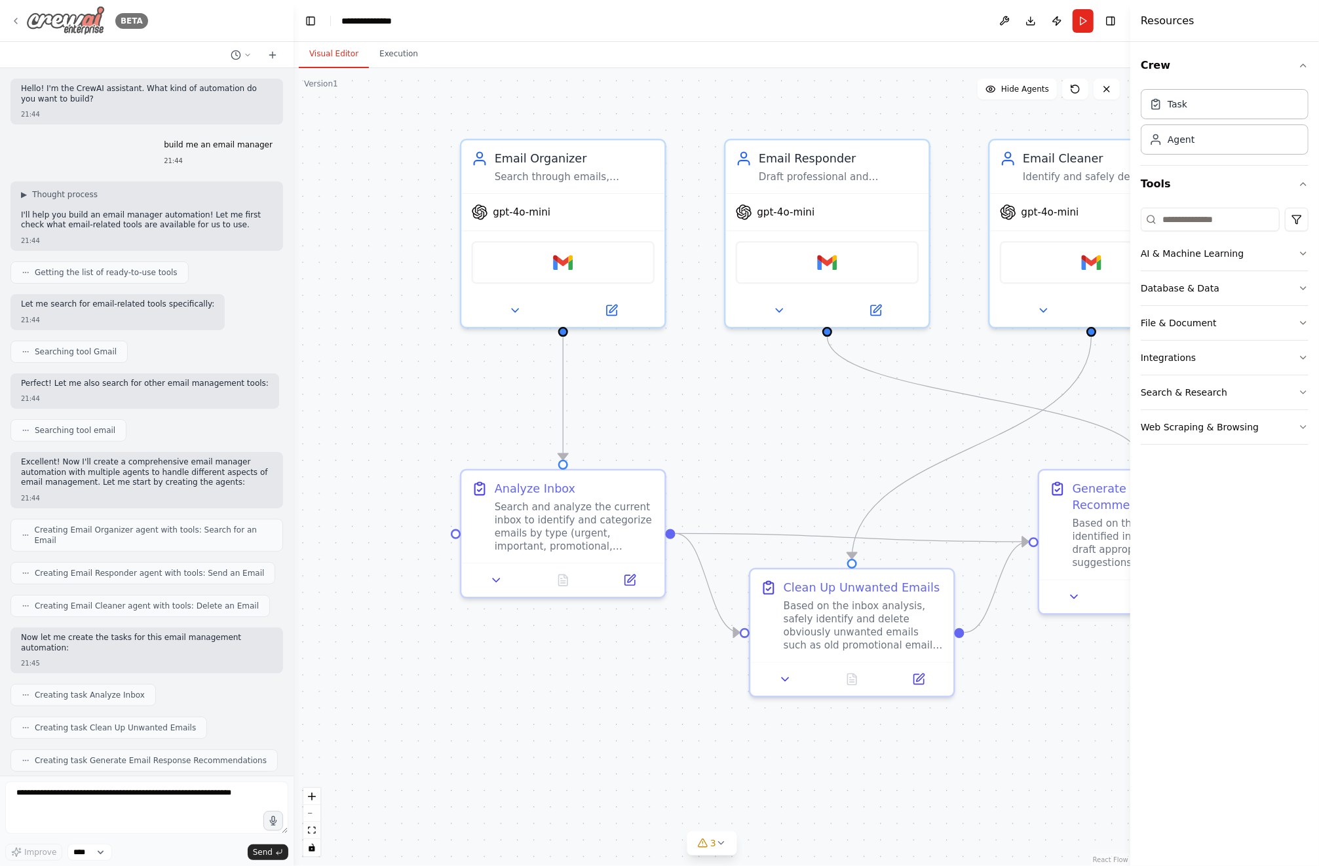
click at [18, 21] on icon at bounding box center [15, 21] width 10 height 10
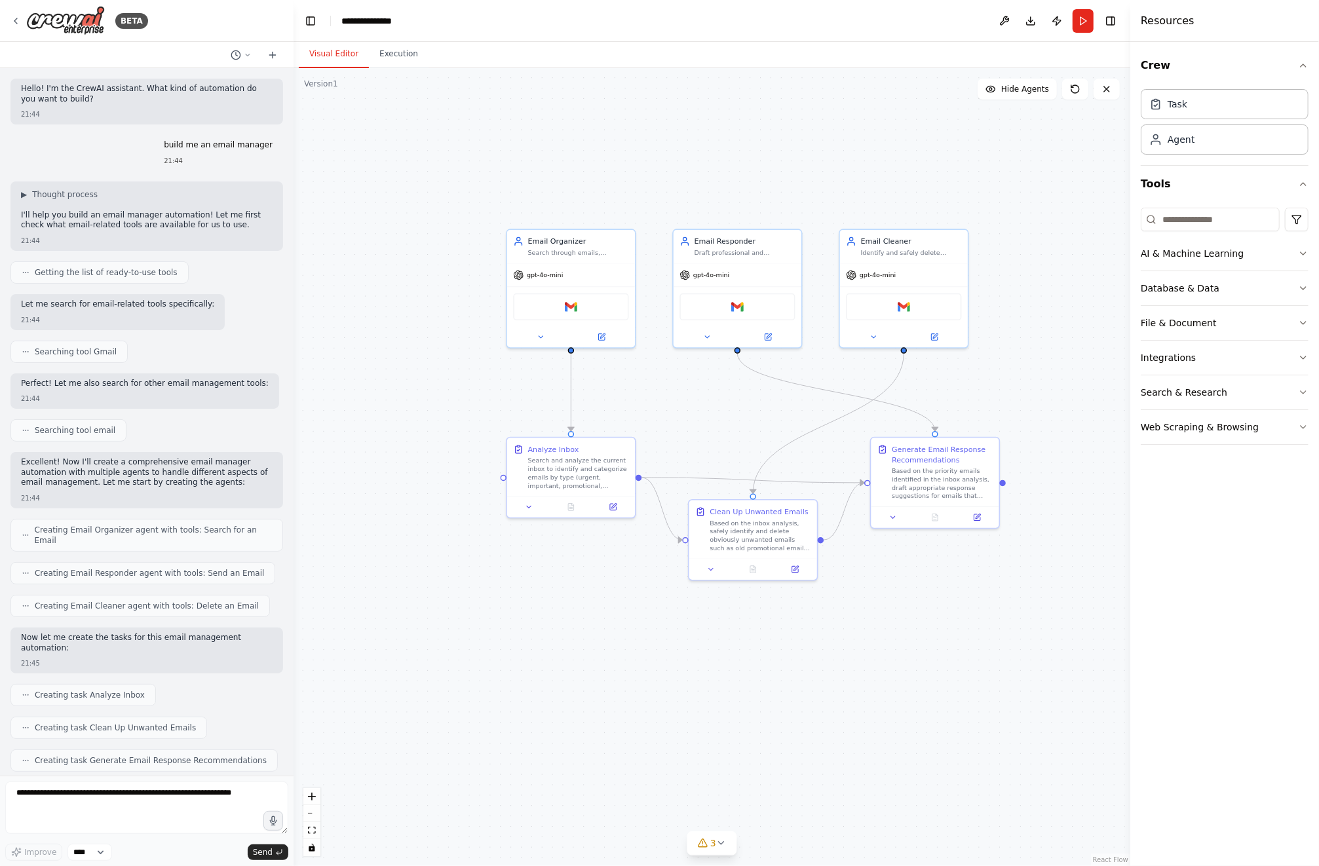
drag, startPoint x: 881, startPoint y: 177, endPoint x: 788, endPoint y: 182, distance: 93.2
click at [800, 187] on div ".deletable-edge-delete-btn { width: 20px; height: 20px; border: 0px solid #ffff…" at bounding box center [712, 467] width 837 height 798
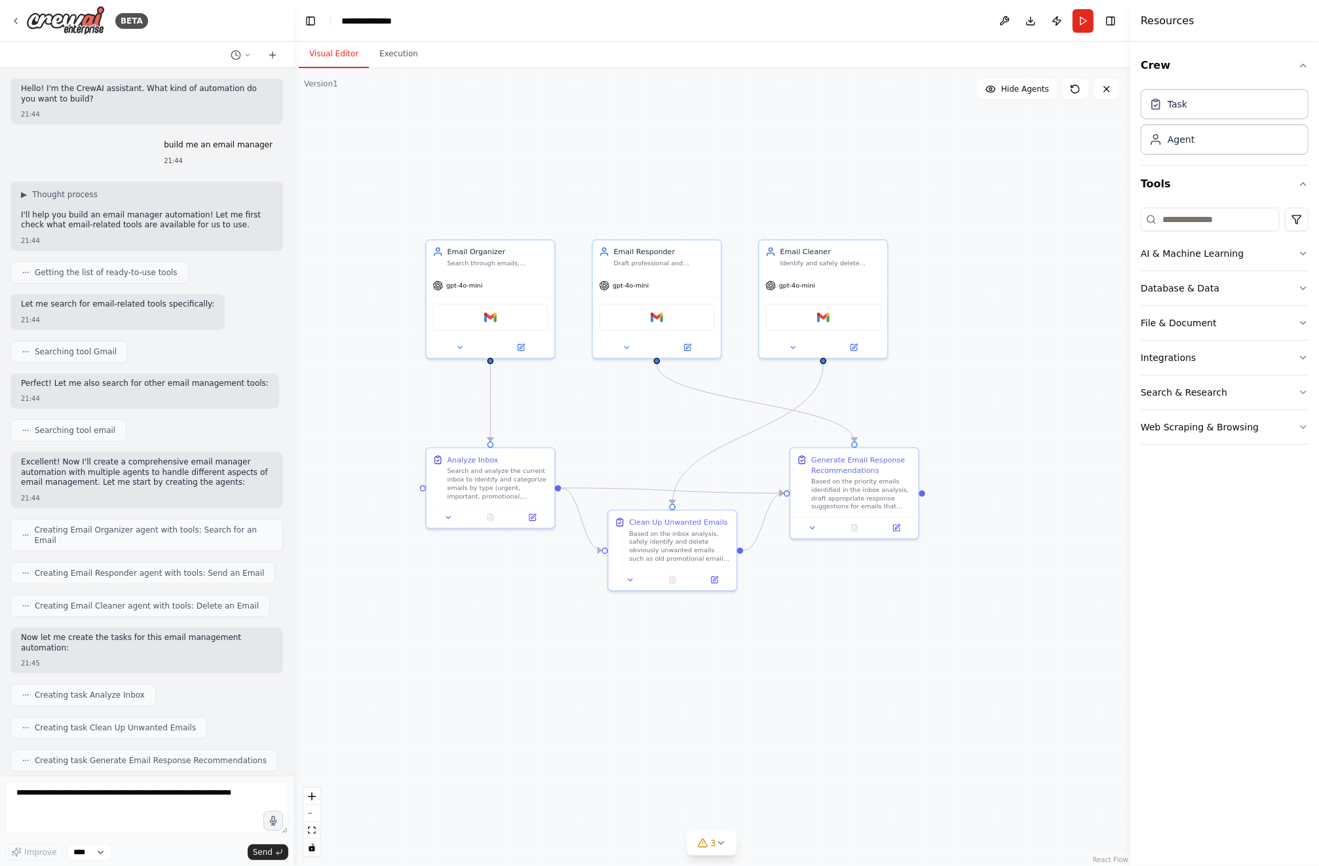
click at [383, 38] on header "**********" at bounding box center [712, 21] width 837 height 42
click at [372, 25] on div "**********" at bounding box center [375, 20] width 69 height 13
click at [307, 17] on button "Toggle Left Sidebar" at bounding box center [311, 21] width 18 height 18
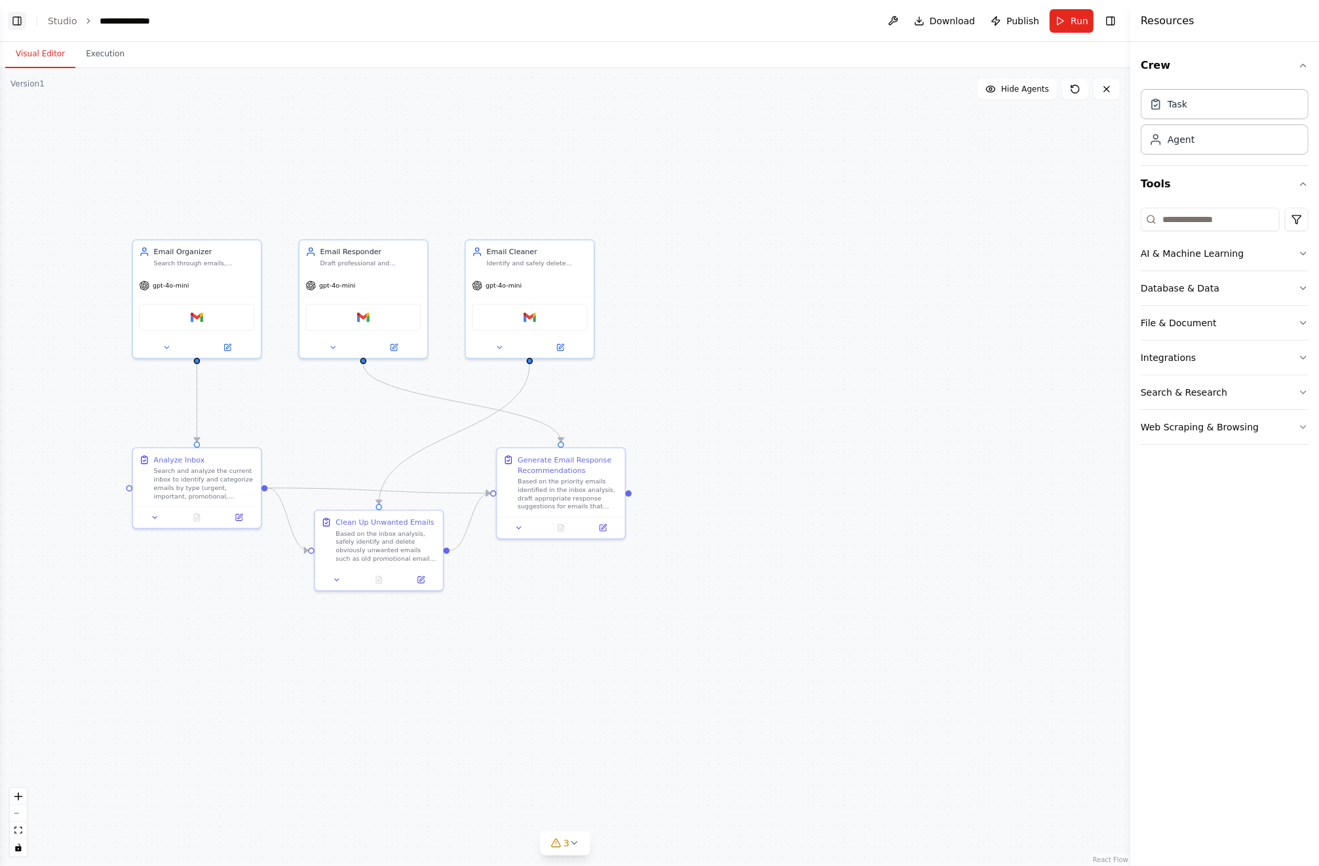
click at [18, 16] on button "Toggle Left Sidebar" at bounding box center [17, 21] width 18 height 18
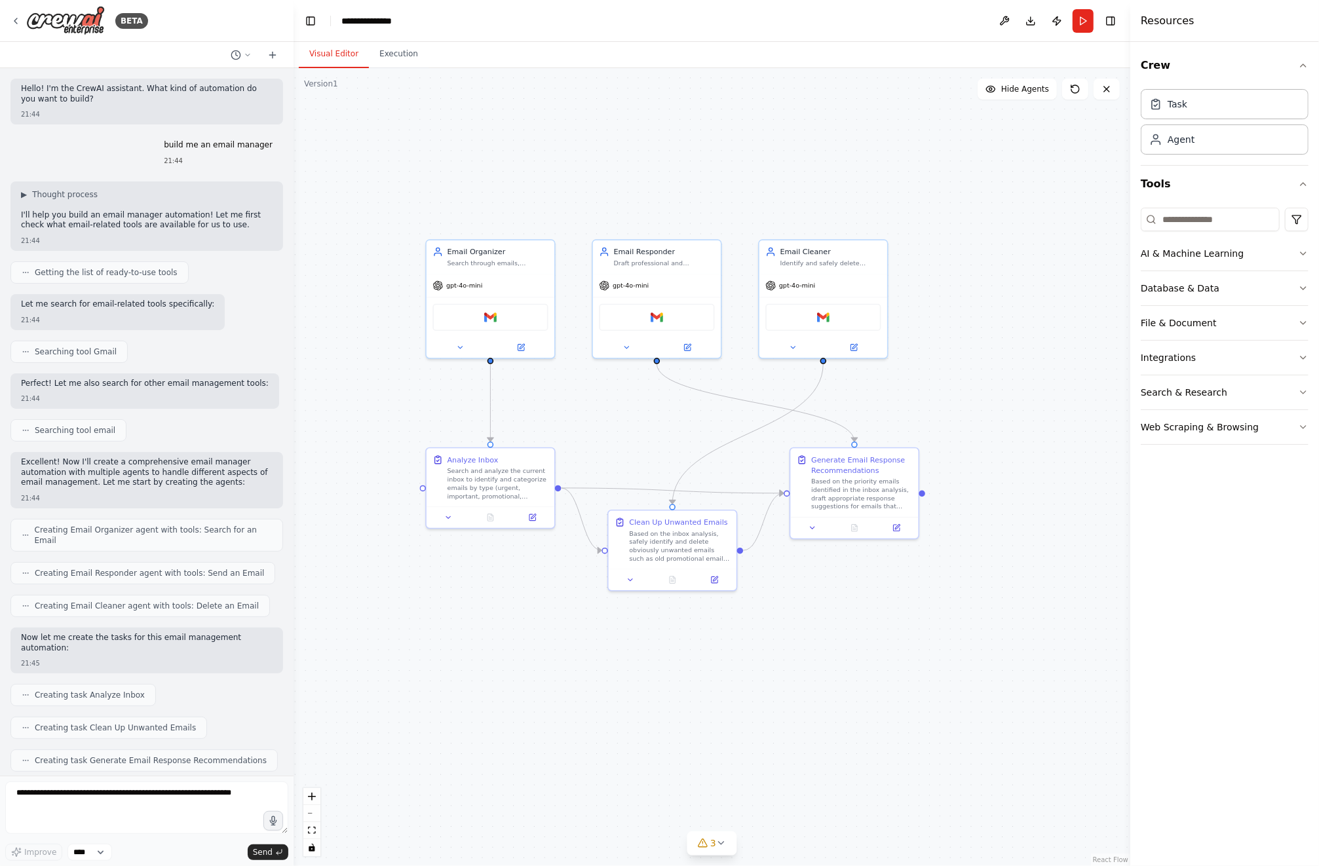
click at [309, 25] on button "Toggle Left Sidebar" at bounding box center [311, 21] width 18 height 18
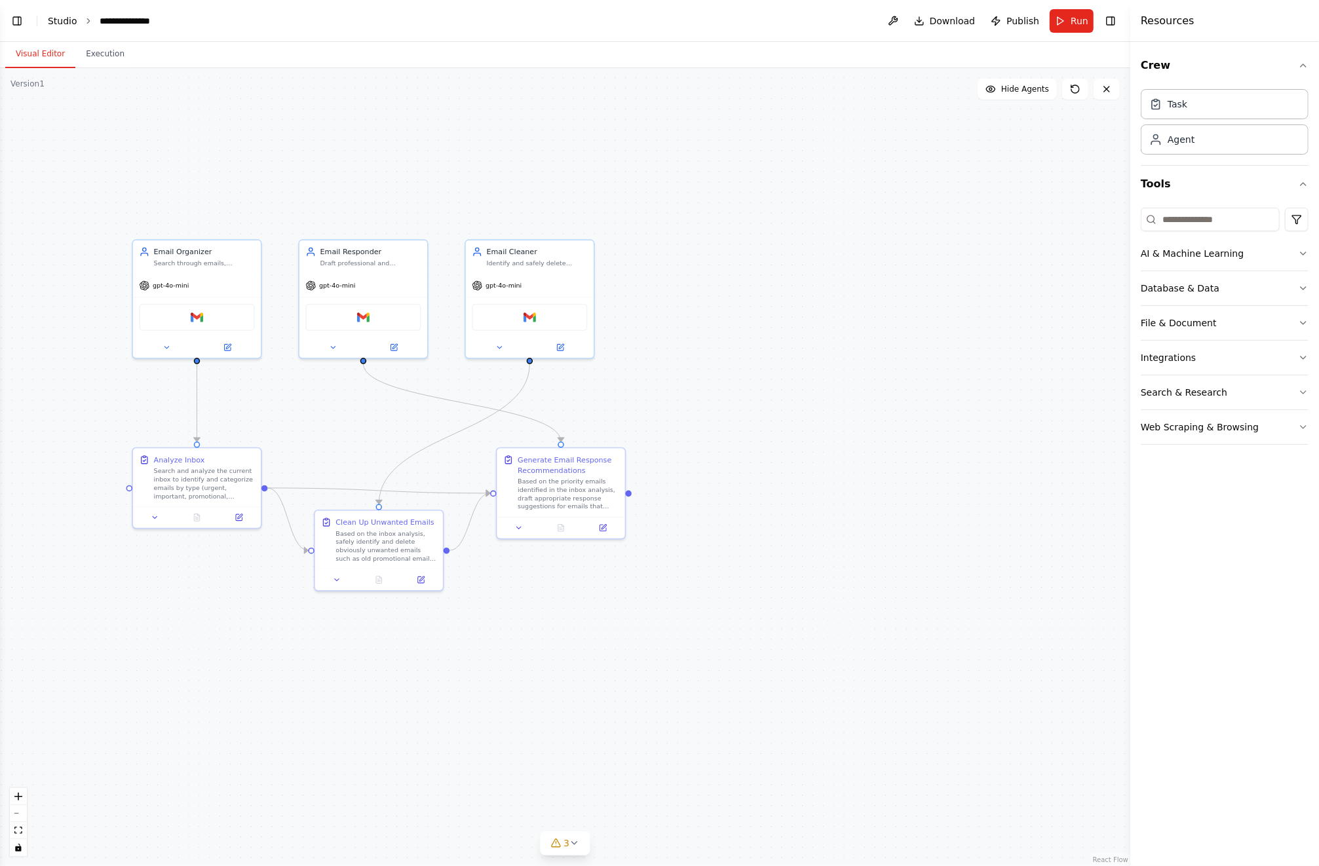
click at [71, 23] on link "Studio" at bounding box center [62, 21] width 29 height 10
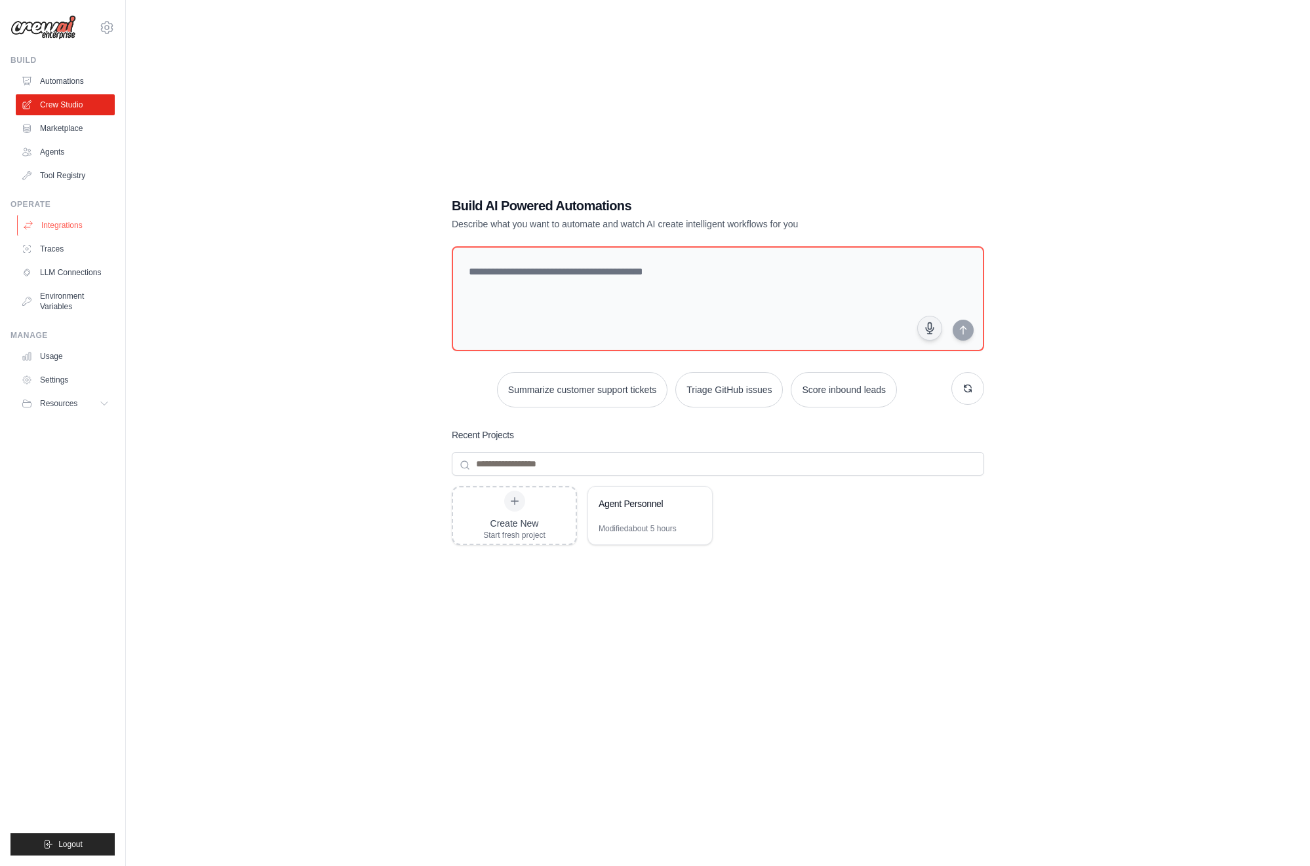
click at [68, 218] on link "Integrations" at bounding box center [66, 225] width 99 height 21
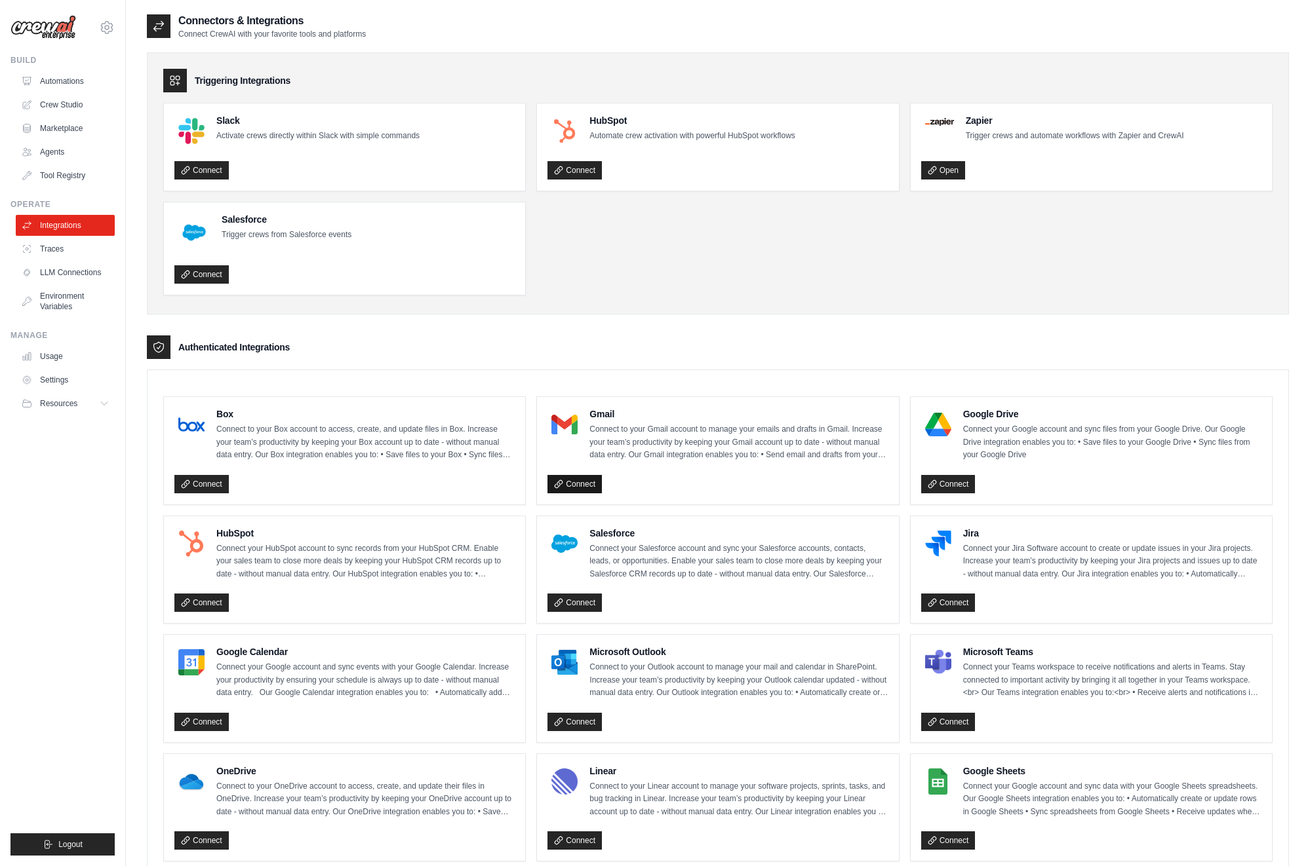
click at [574, 482] on link "Connect" at bounding box center [574, 484] width 54 height 18
